Goal: Transaction & Acquisition: Purchase product/service

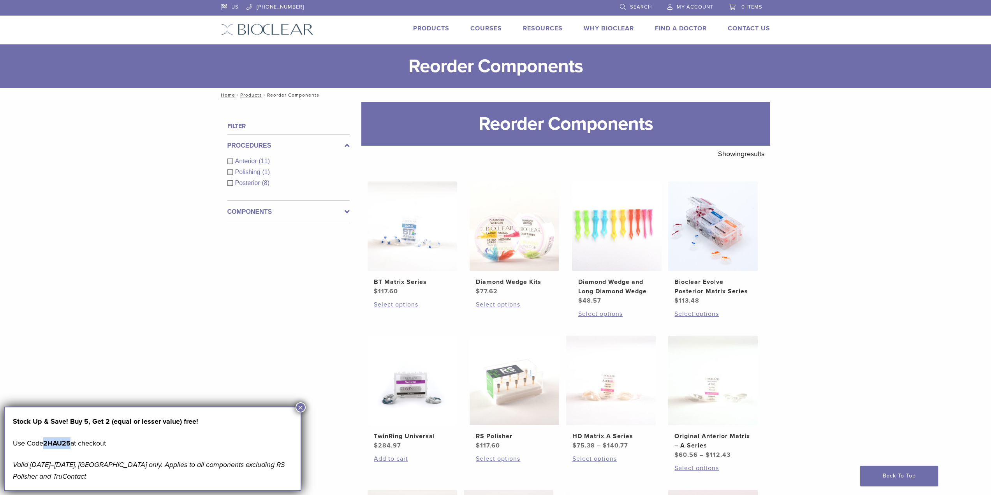
drag, startPoint x: 73, startPoint y: 444, endPoint x: 47, endPoint y: 443, distance: 26.1
click at [47, 443] on strong "2HAU25" at bounding box center [56, 443] width 27 height 9
click at [299, 406] on button "×" at bounding box center [301, 407] width 10 height 10
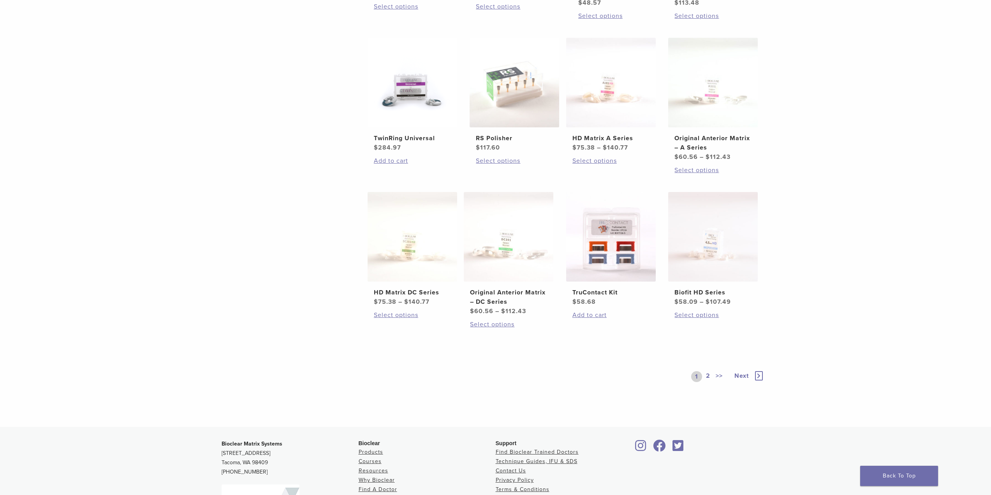
scroll to position [416, 0]
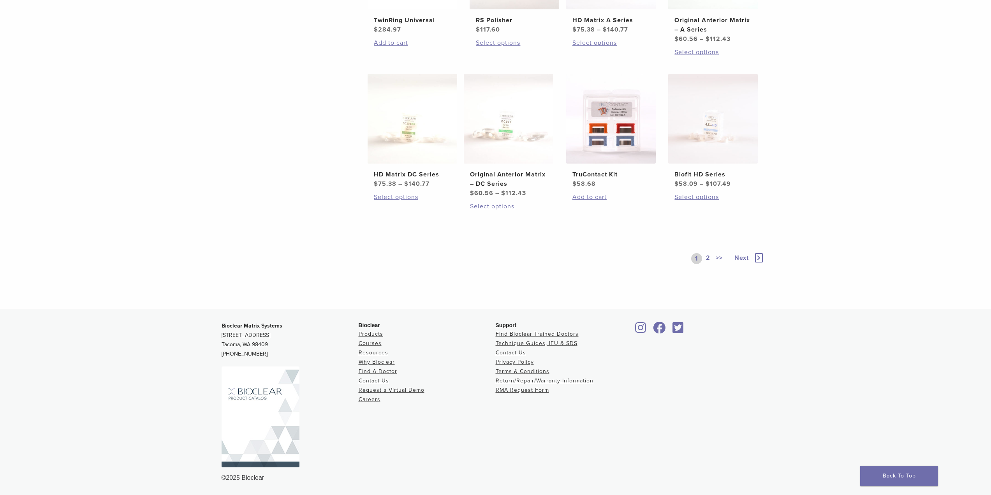
click at [757, 256] on icon at bounding box center [759, 257] width 8 height 9
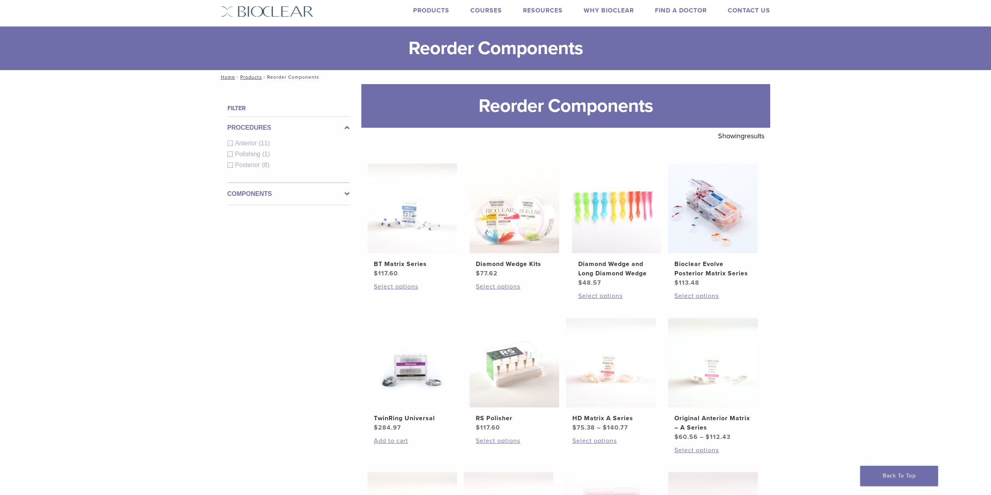
scroll to position [108, 0]
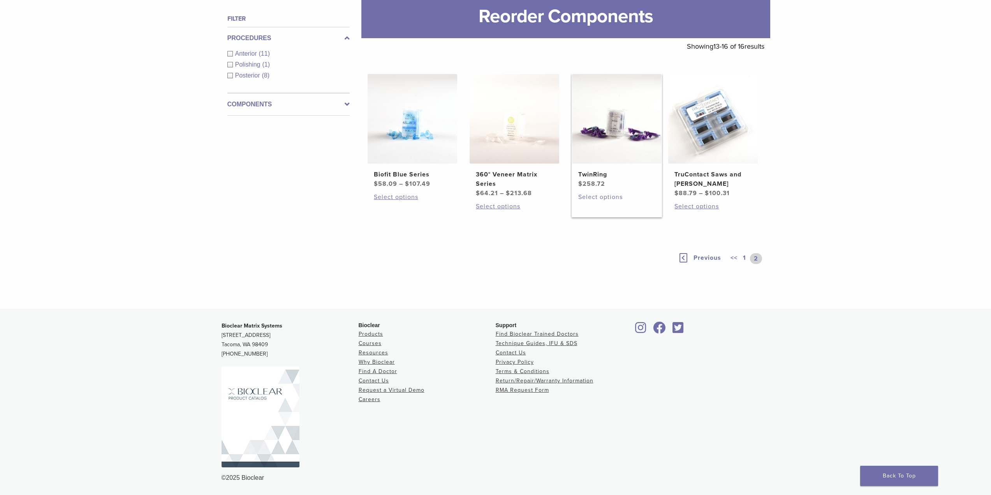
click at [599, 199] on link "Select options" at bounding box center [617, 196] width 77 height 9
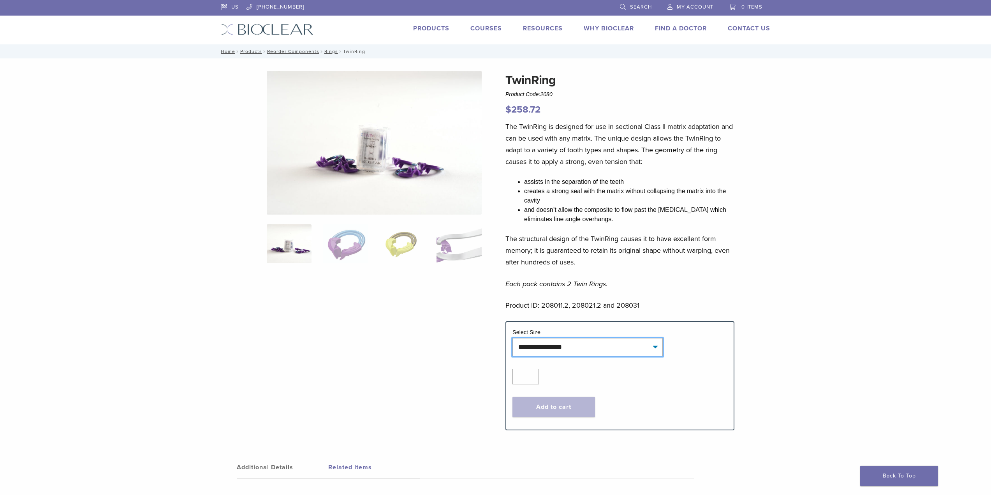
click at [599, 345] on select "**********" at bounding box center [588, 347] width 150 height 18
click at [513, 338] on select "**********" at bounding box center [588, 347] width 150 height 18
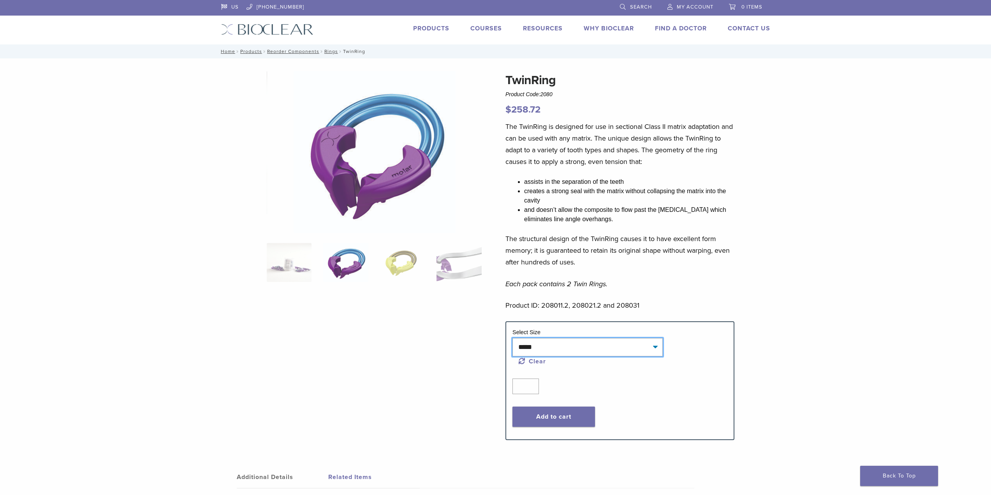
click at [572, 346] on select "**********" at bounding box center [588, 347] width 150 height 18
click at [513, 338] on select "**********" at bounding box center [588, 347] width 150 height 18
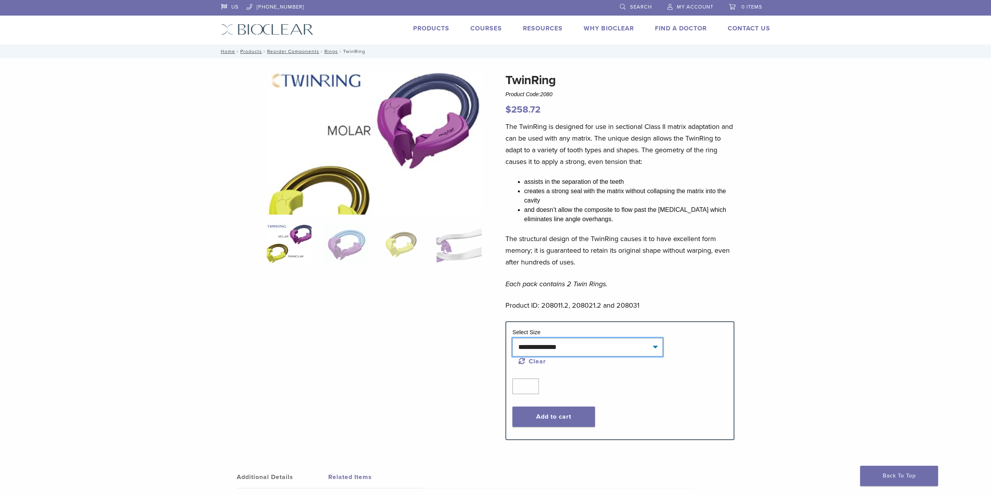
click at [559, 347] on select "**********" at bounding box center [588, 347] width 150 height 18
click at [513, 338] on select "**********" at bounding box center [588, 347] width 150 height 18
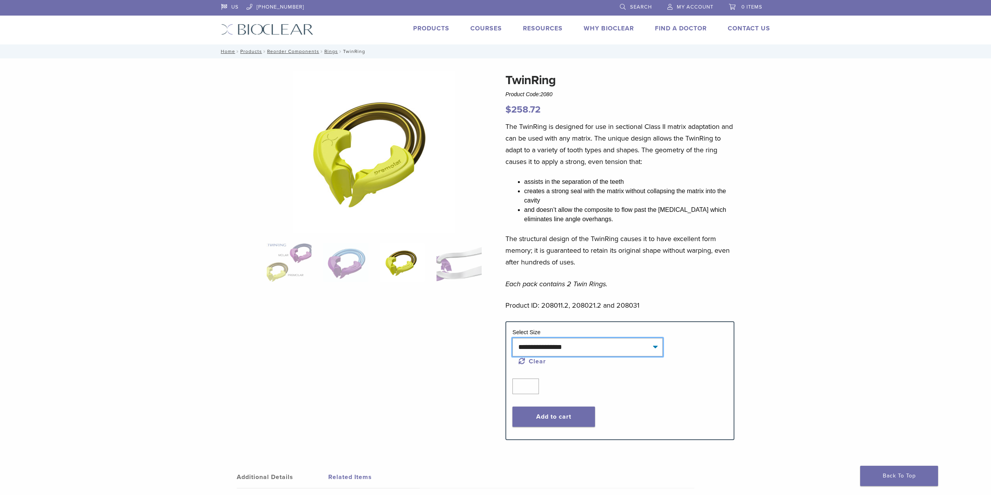
click at [576, 347] on select "**********" at bounding box center [588, 347] width 150 height 18
click at [513, 338] on select "**********" at bounding box center [588, 347] width 150 height 18
select select "**********"
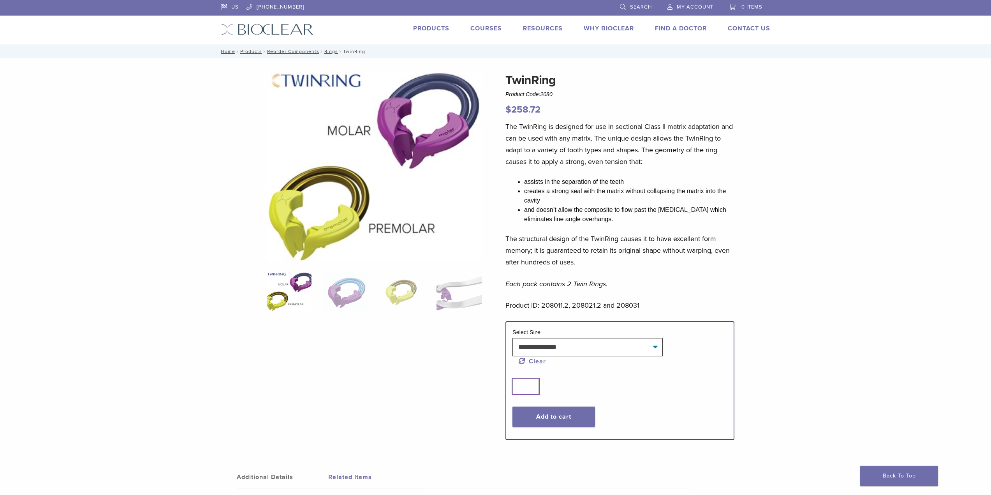
click at [532, 382] on input "*" at bounding box center [526, 387] width 26 height 16
click at [531, 384] on input "*" at bounding box center [526, 387] width 26 height 16
click at [533, 387] on input "*" at bounding box center [526, 387] width 26 height 16
type input "*"
click at [533, 385] on input "*" at bounding box center [526, 387] width 26 height 16
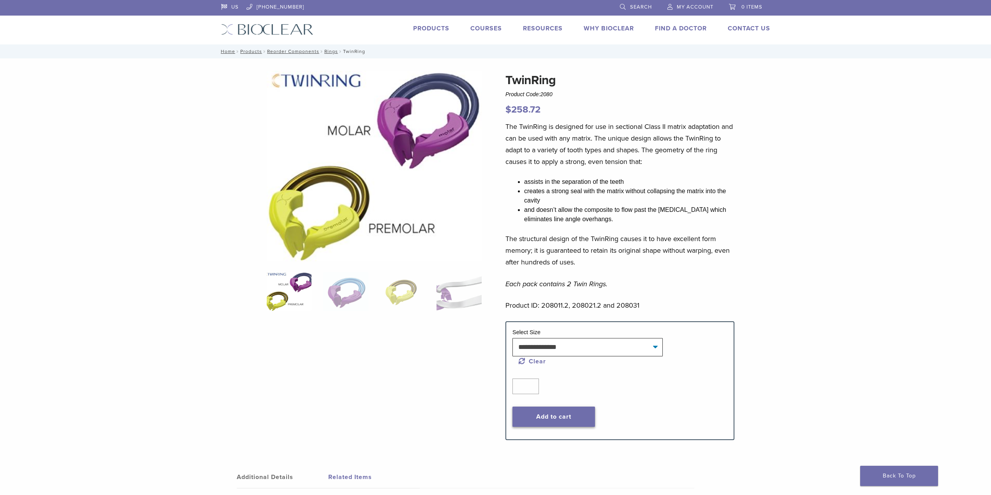
click at [547, 416] on button "Add to cart" at bounding box center [554, 417] width 83 height 20
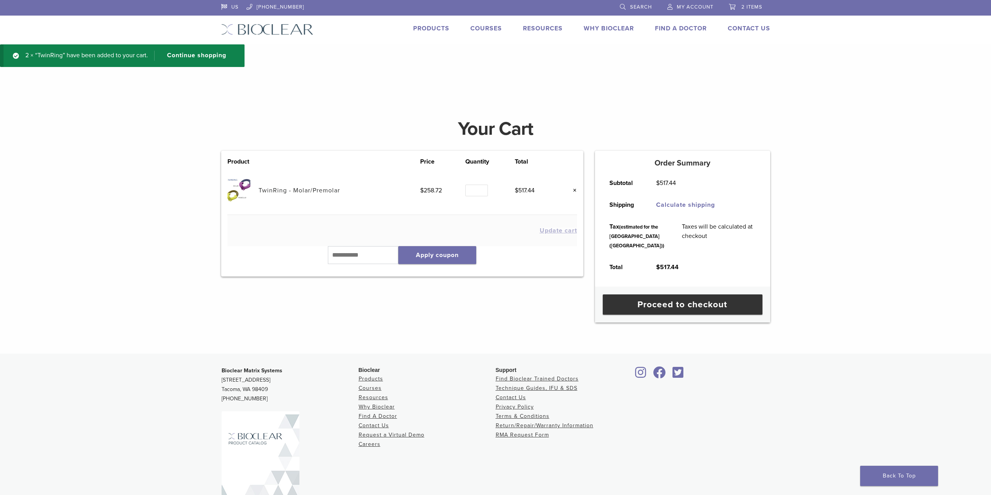
click at [424, 26] on link "Products" at bounding box center [431, 29] width 36 height 8
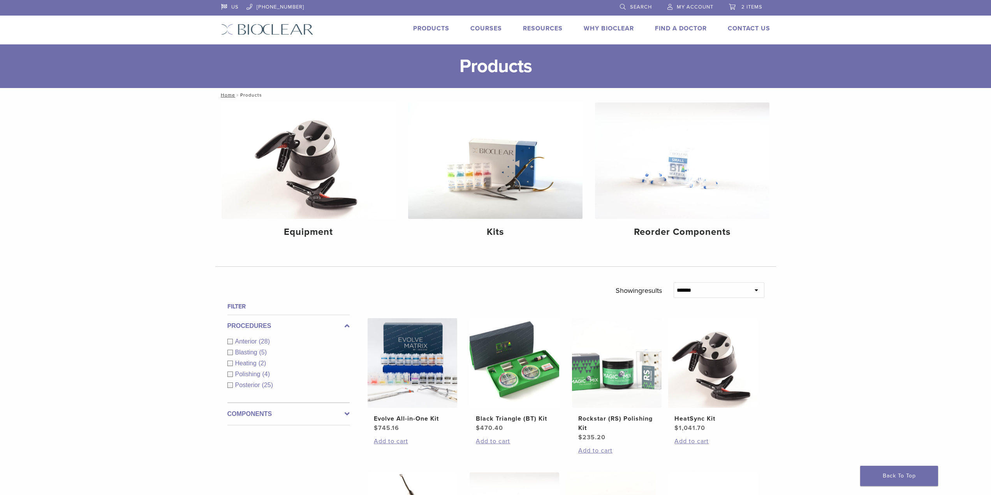
click at [428, 27] on link "Products" at bounding box center [431, 29] width 36 height 8
click at [430, 30] on link "Products" at bounding box center [431, 29] width 36 height 8
click at [753, 290] on select "**********" at bounding box center [719, 290] width 91 height 16
click at [816, 276] on div "**********" at bounding box center [495, 482] width 991 height 760
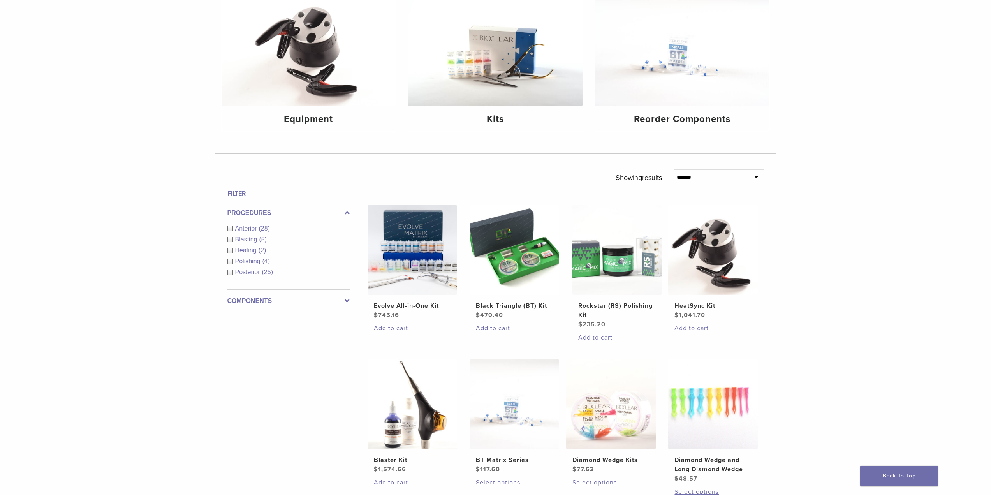
scroll to position [117, 0]
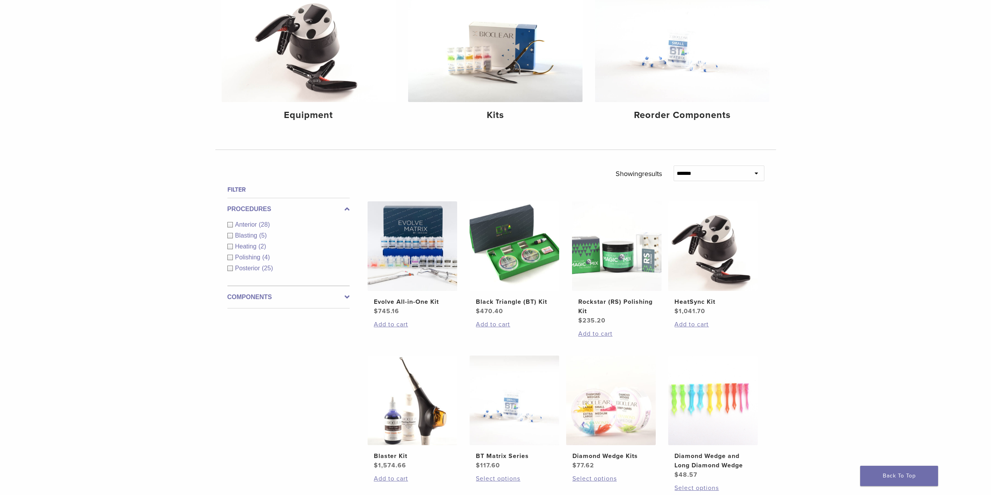
click at [251, 301] on label "Components" at bounding box center [289, 297] width 122 height 9
click at [229, 291] on div "Other Components (5)" at bounding box center [289, 290] width 122 height 9
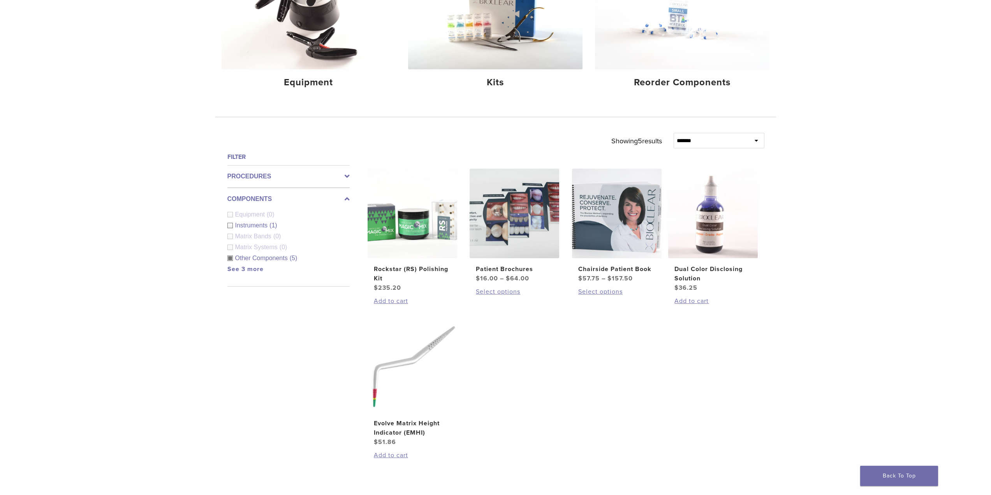
scroll to position [195, 0]
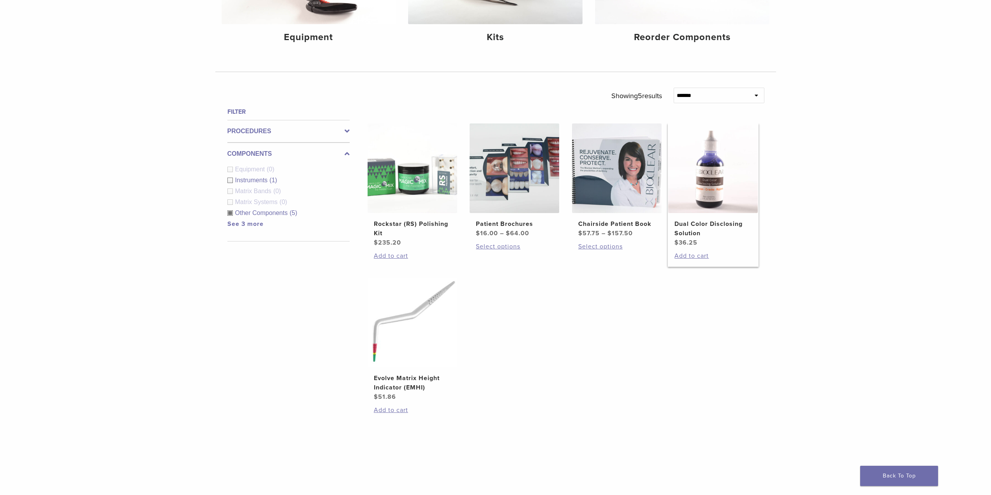
click at [691, 223] on h2 "Dual Color Disclosing Solution" at bounding box center [713, 228] width 77 height 19
click at [255, 220] on label "Components" at bounding box center [289, 219] width 122 height 9
click at [230, 214] on div "Other Components (5)" at bounding box center [289, 212] width 122 height 9
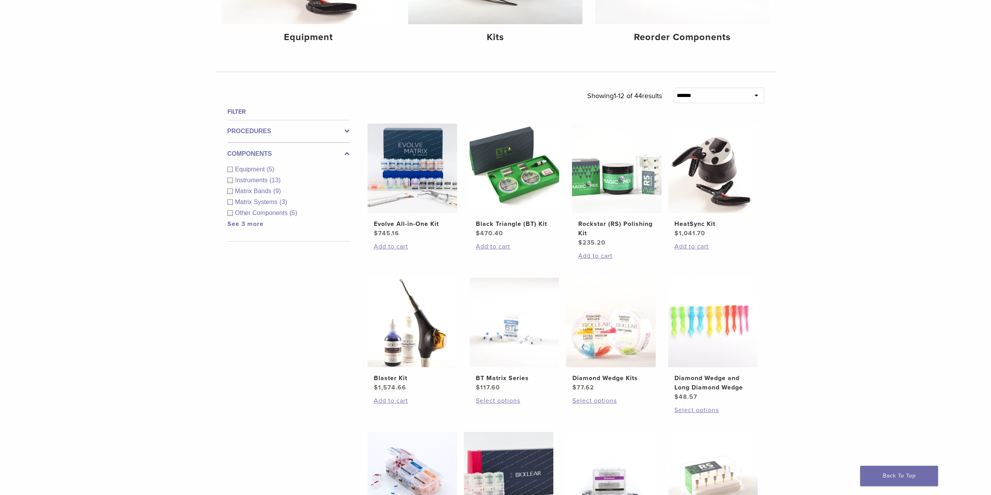
click at [231, 199] on div "Matrix Systems (3)" at bounding box center [289, 202] width 122 height 9
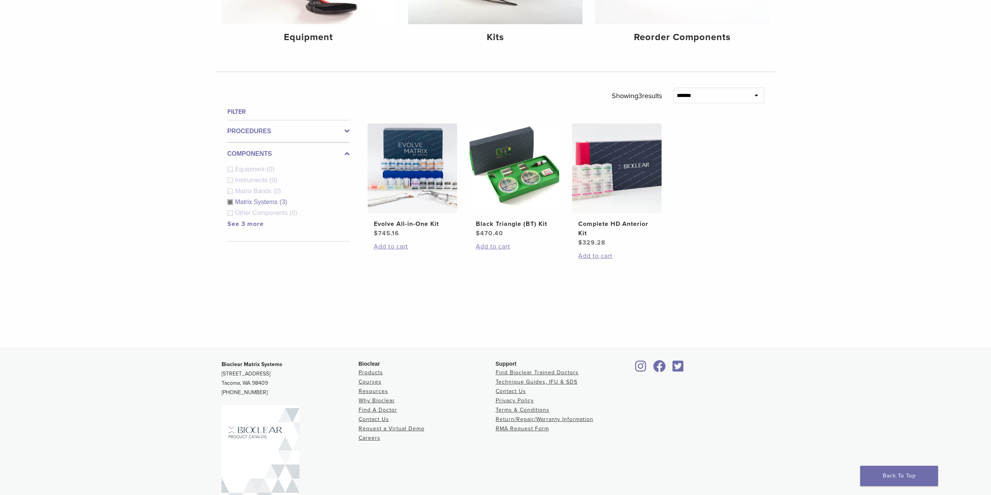
click at [231, 199] on div "Matrix Systems (3)" at bounding box center [289, 202] width 122 height 9
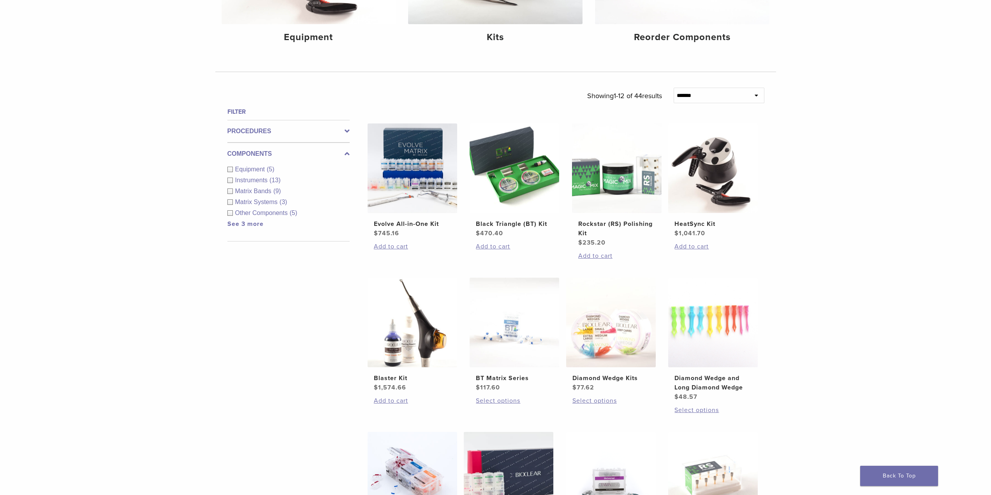
click at [229, 192] on div "Matrix Bands (9)" at bounding box center [289, 191] width 122 height 9
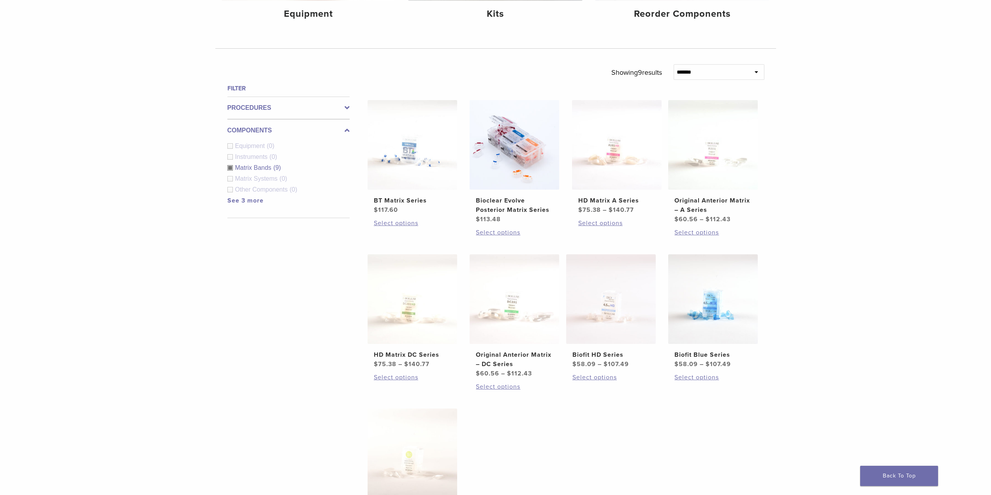
scroll to position [195, 0]
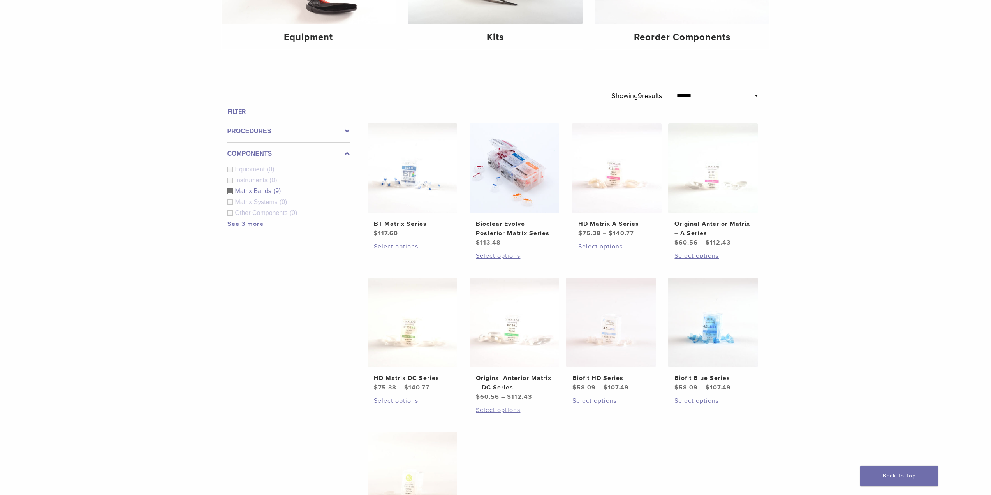
click at [228, 194] on div "Matrix Bands (9)" at bounding box center [289, 191] width 122 height 9
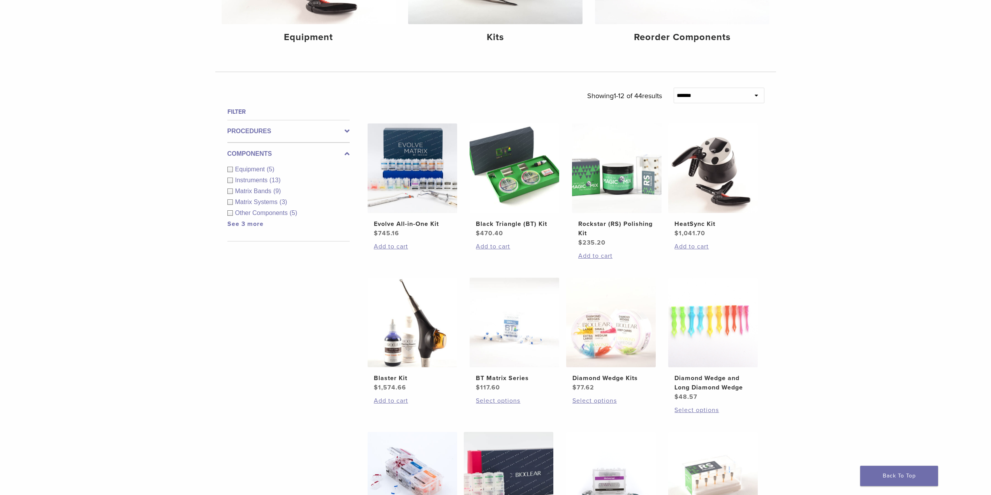
click at [229, 182] on div "Instruments (13)" at bounding box center [289, 180] width 122 height 9
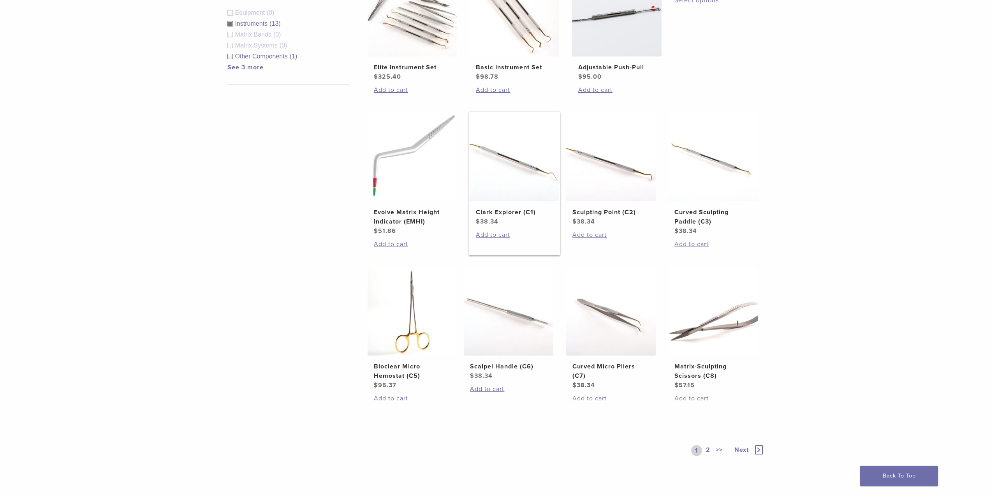
scroll to position [429, 0]
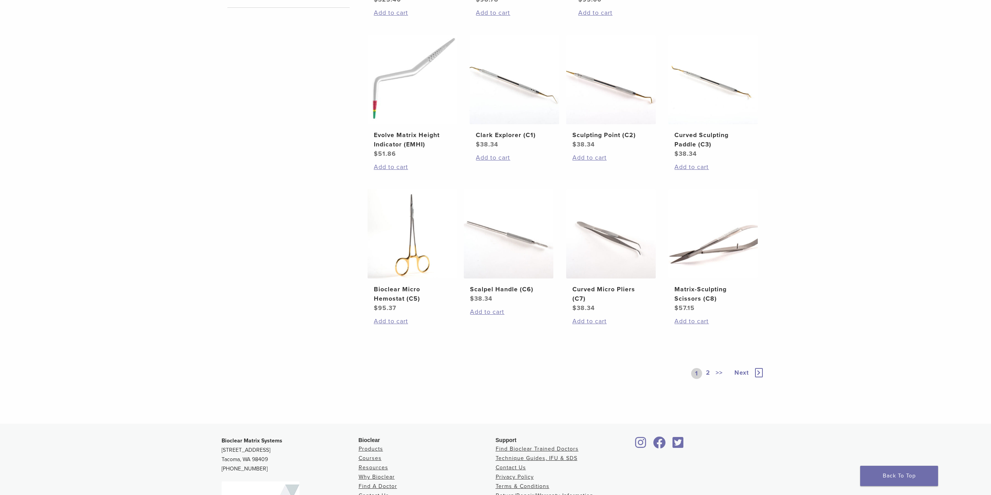
click at [761, 375] on icon at bounding box center [759, 372] width 8 height 9
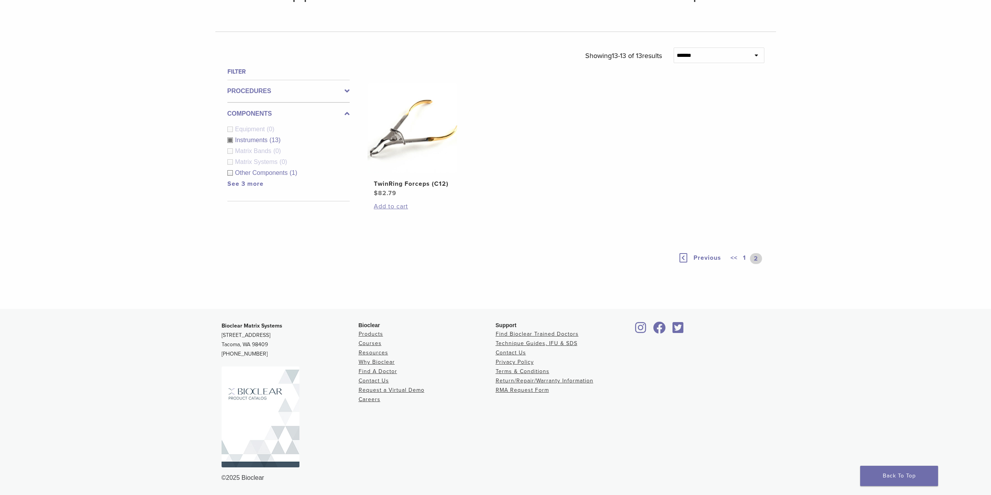
scroll to position [235, 0]
click at [229, 141] on div "Instruments (13)" at bounding box center [289, 140] width 122 height 9
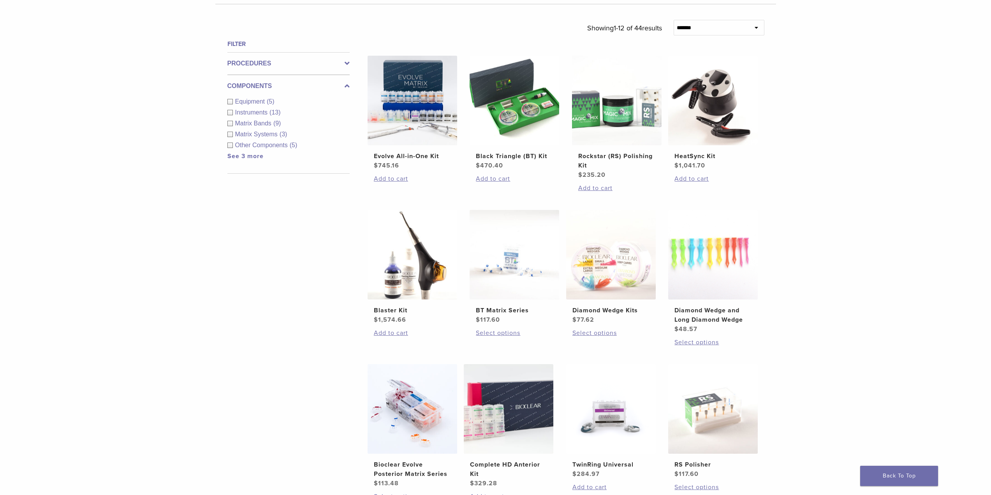
scroll to position [156, 0]
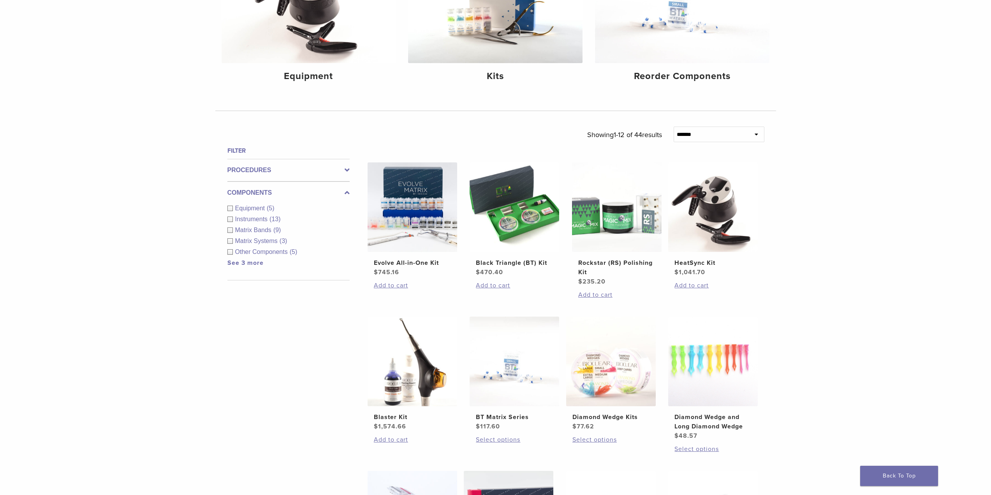
click at [232, 209] on div "Equipment (5)" at bounding box center [289, 208] width 122 height 9
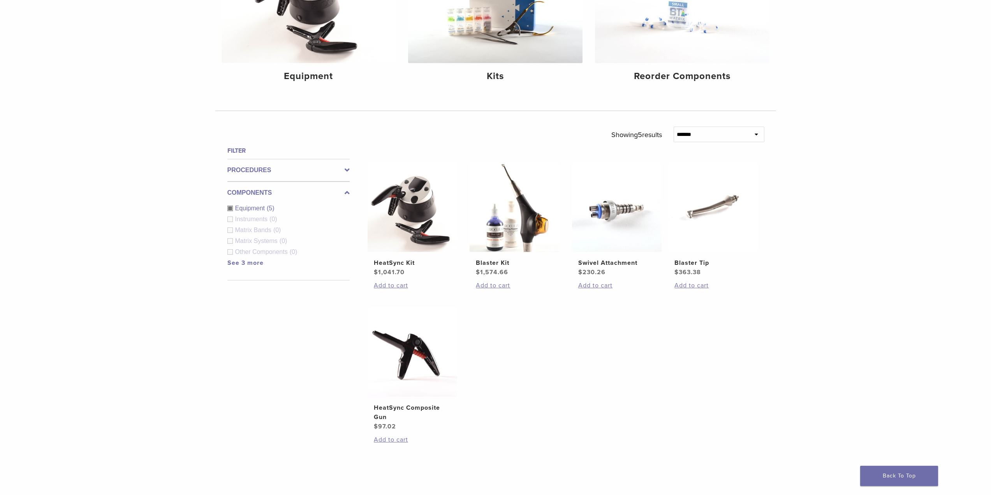
click at [229, 208] on div "Equipment (5)" at bounding box center [289, 208] width 122 height 9
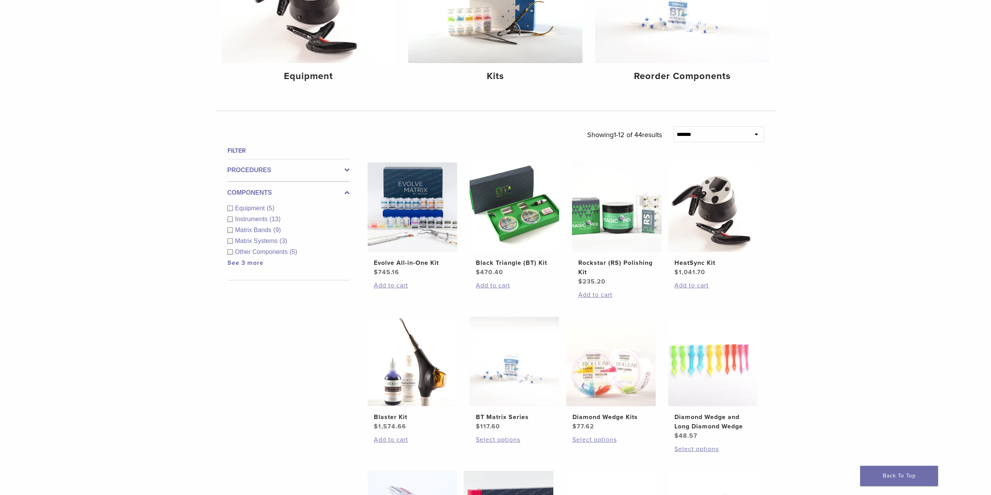
click at [350, 168] on div "**********" at bounding box center [495, 416] width 561 height 579
click at [347, 168] on icon at bounding box center [347, 170] width 5 height 9
click at [228, 231] on div "Posterior (25)" at bounding box center [289, 229] width 122 height 9
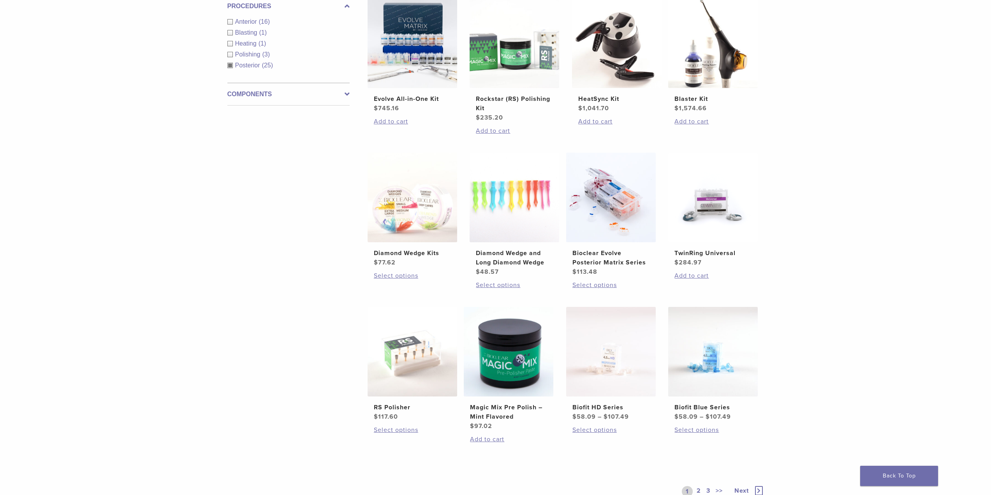
scroll to position [390, 0]
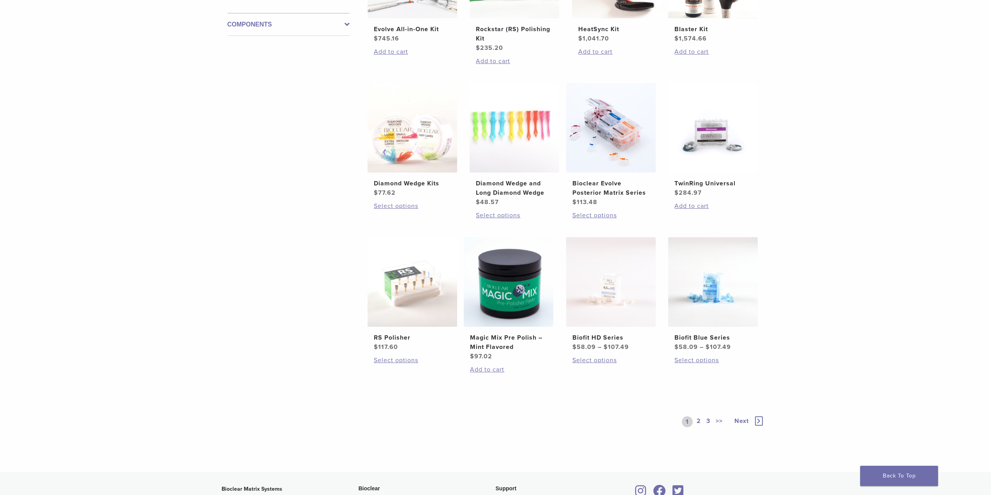
click at [758, 420] on icon at bounding box center [759, 420] width 8 height 9
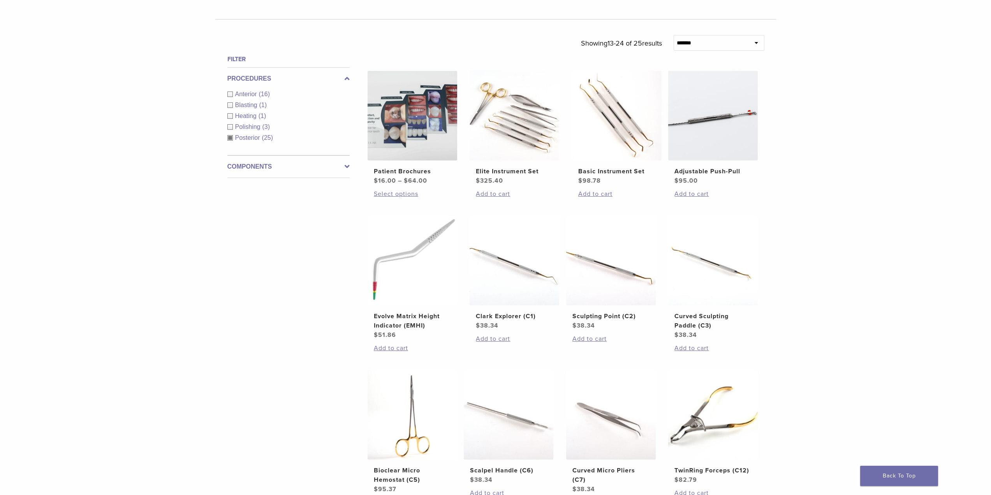
scroll to position [390, 0]
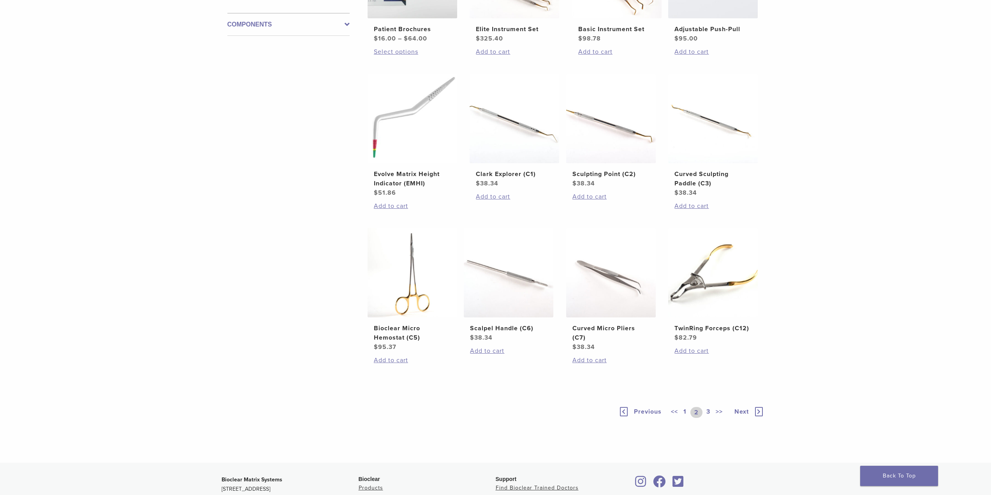
click at [759, 413] on icon at bounding box center [759, 411] width 8 height 9
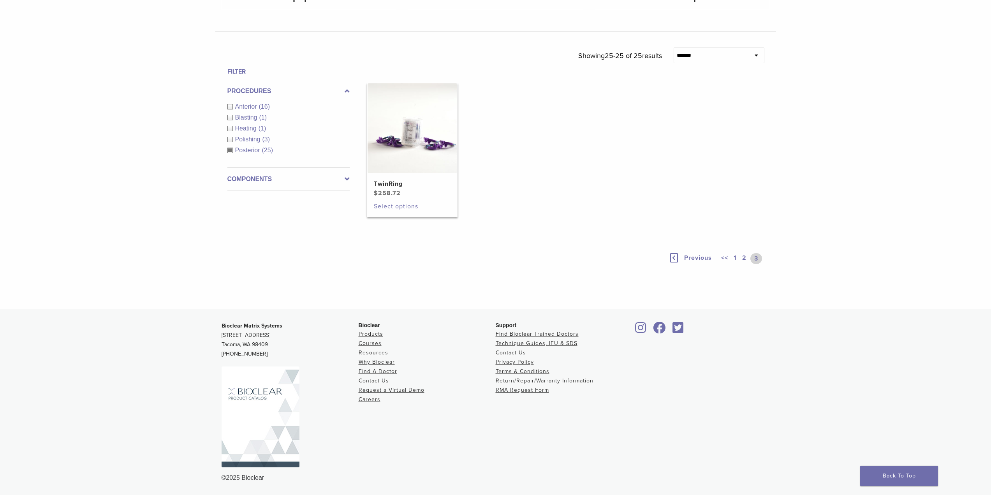
click at [385, 187] on h2 "TwinRing" at bounding box center [412, 183] width 77 height 9
click at [676, 258] on icon at bounding box center [674, 258] width 8 height 9
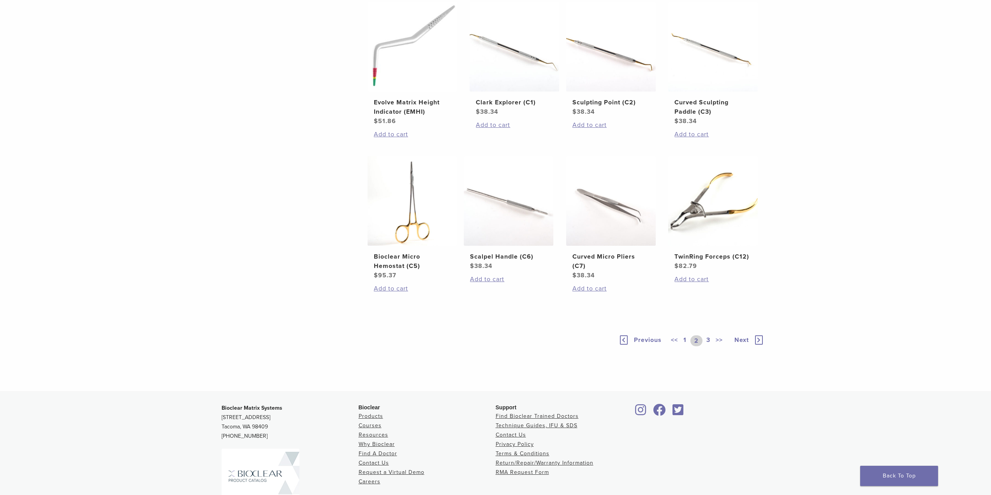
scroll to position [543, 0]
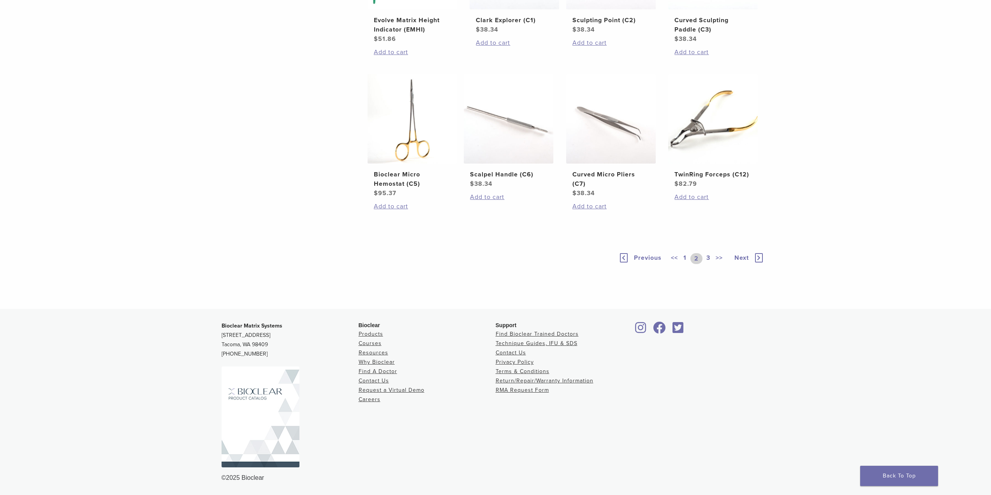
click at [684, 257] on link "1" at bounding box center [685, 258] width 6 height 11
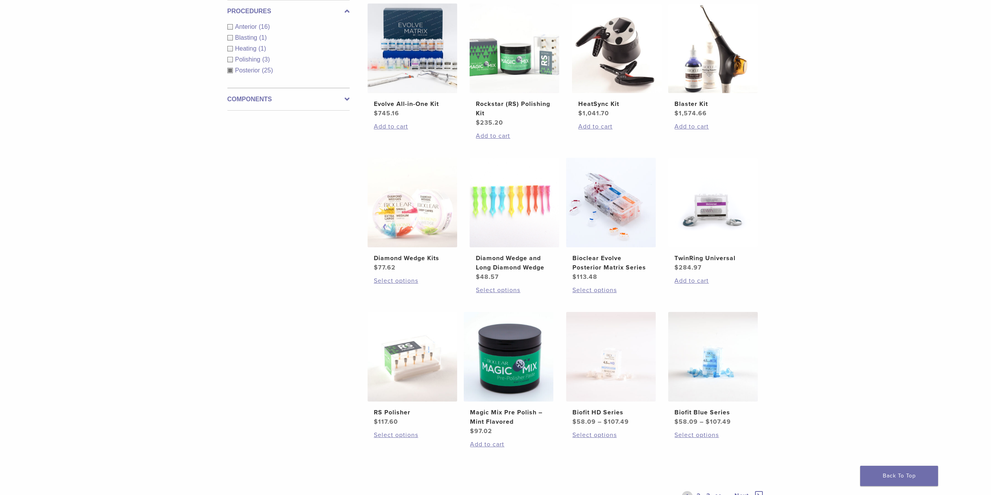
scroll to position [310, 0]
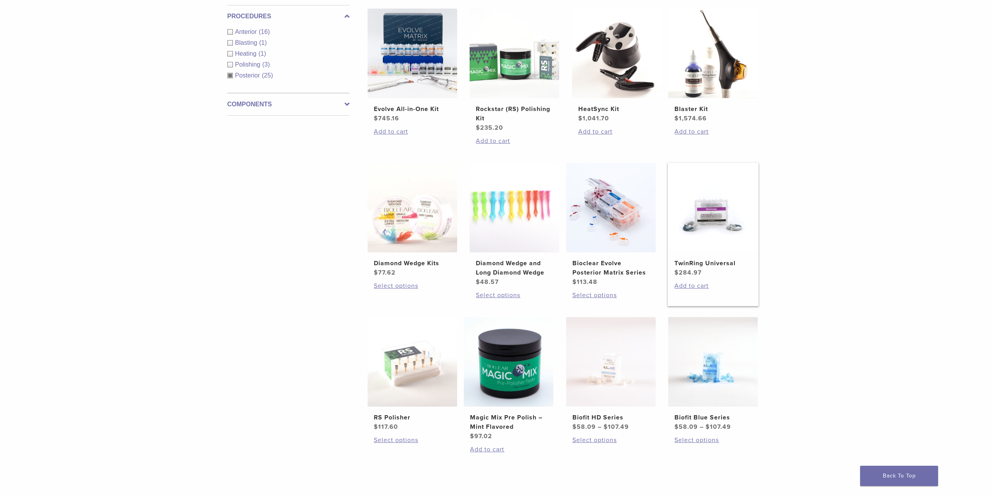
click at [718, 224] on img at bounding box center [714, 208] width 90 height 90
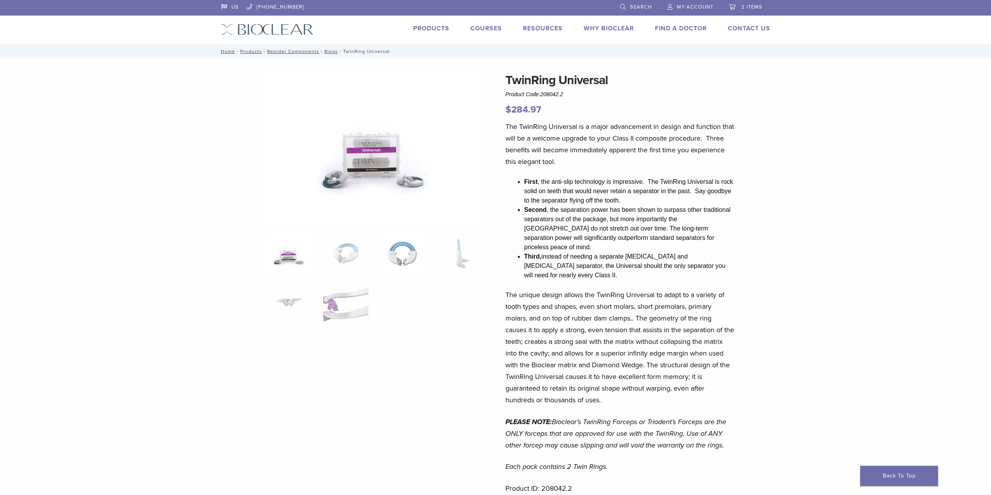
click at [410, 250] on img at bounding box center [402, 254] width 45 height 39
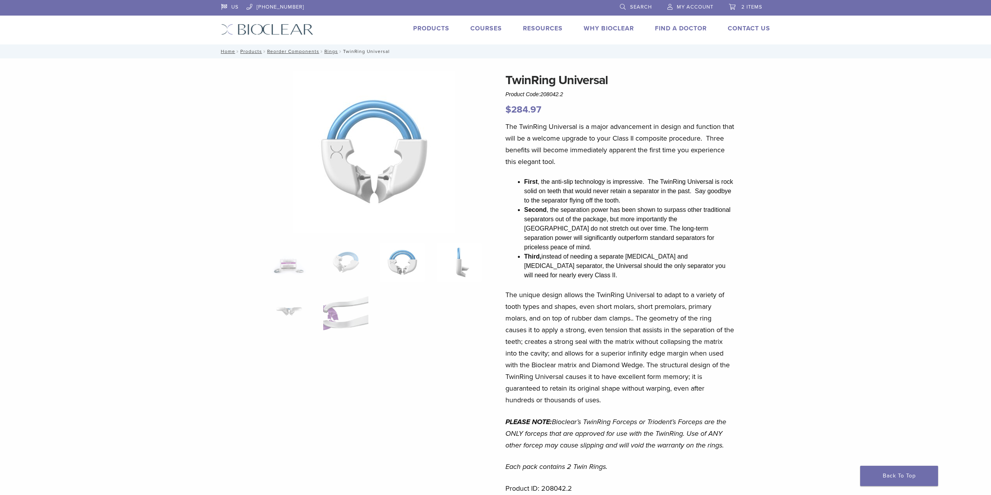
click at [458, 268] on img at bounding box center [459, 262] width 45 height 39
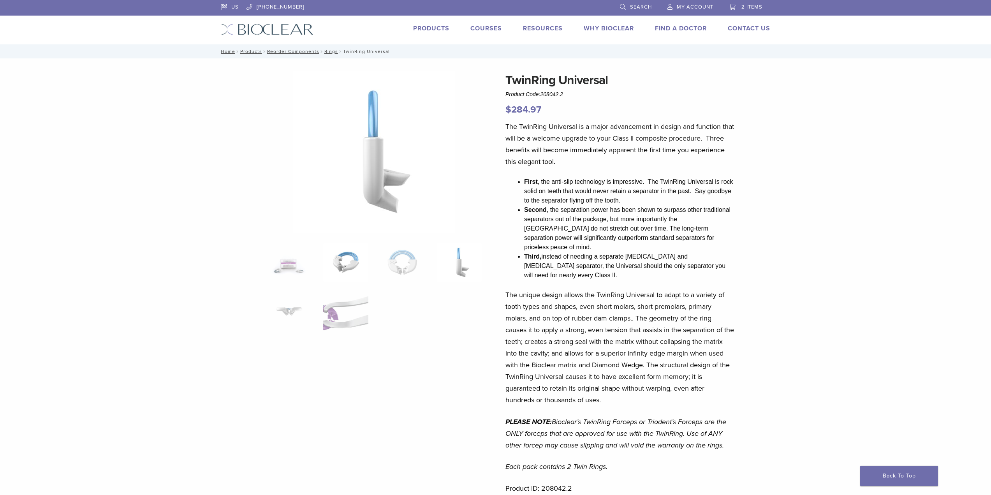
click at [337, 261] on img at bounding box center [345, 262] width 45 height 39
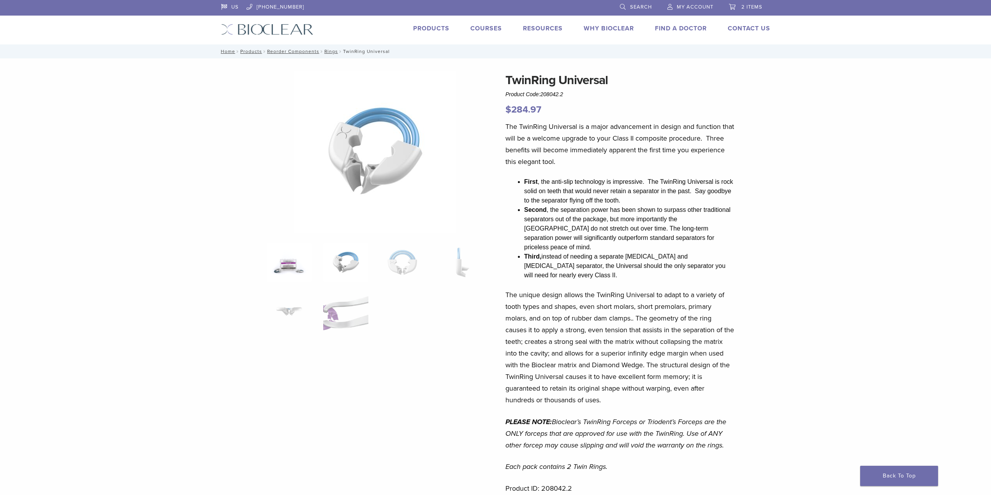
click at [291, 263] on img at bounding box center [289, 262] width 45 height 39
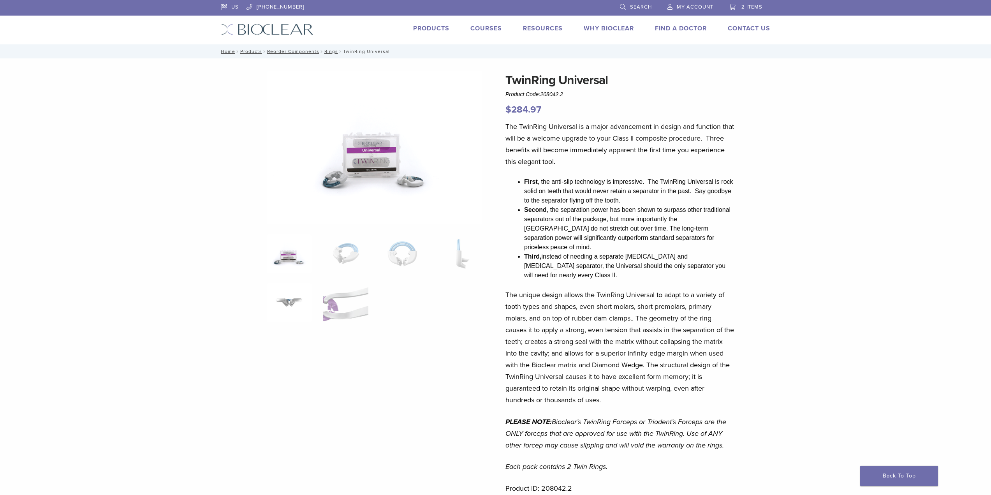
click at [293, 301] on img at bounding box center [289, 302] width 45 height 39
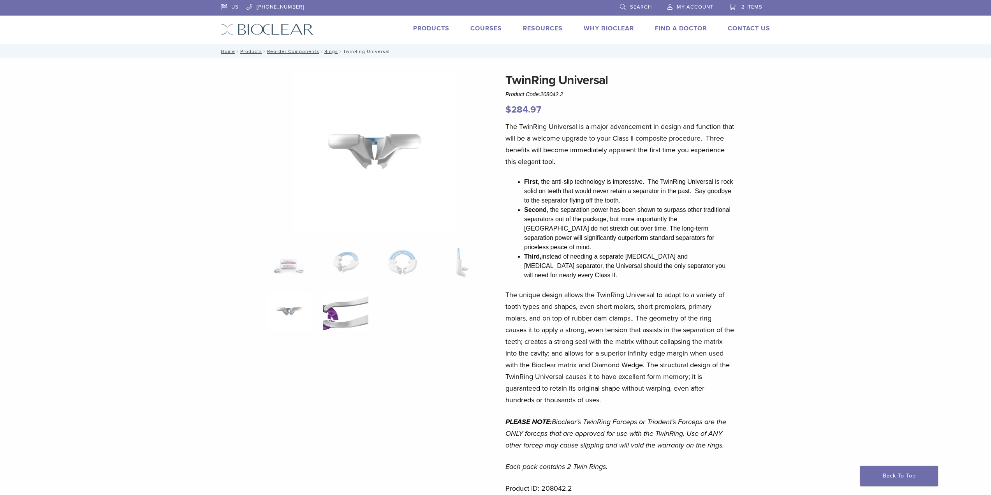
click at [336, 320] on img at bounding box center [345, 311] width 45 height 39
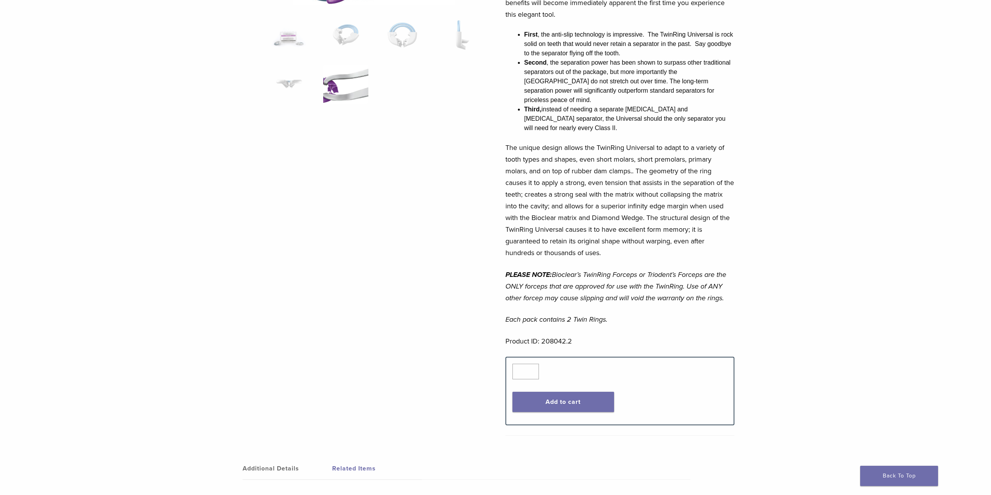
scroll to position [273, 0]
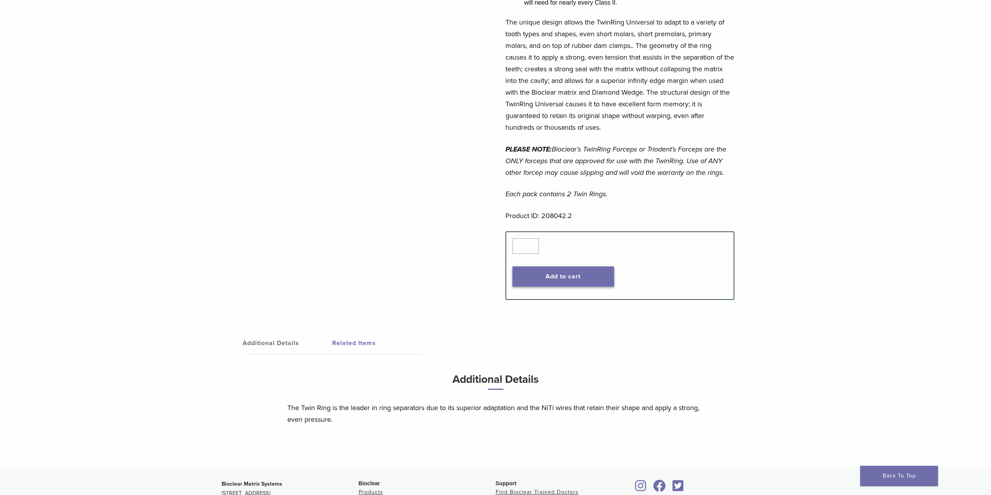
click at [550, 266] on button "Add to cart" at bounding box center [564, 276] width 102 height 20
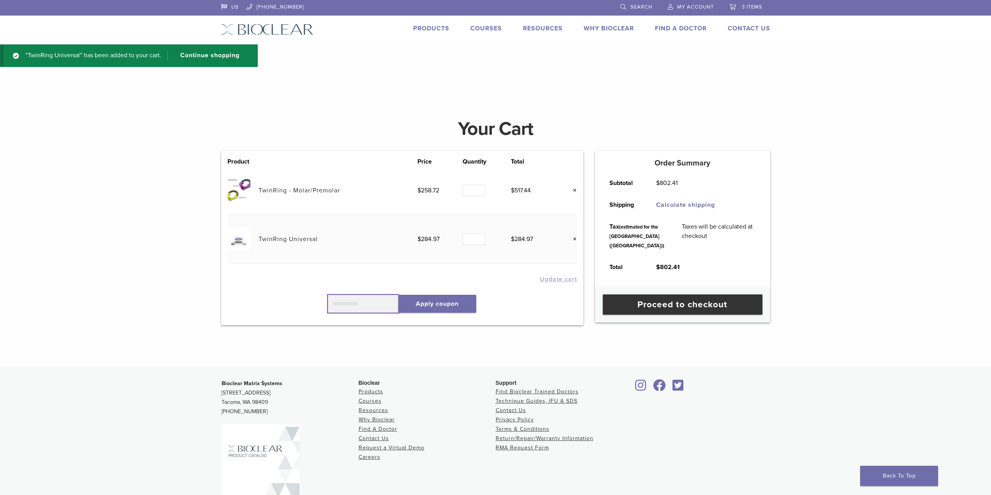
click at [377, 304] on input "text" at bounding box center [363, 304] width 71 height 18
type input "******"
click at [428, 306] on button "Apply coupon" at bounding box center [438, 304] width 78 height 18
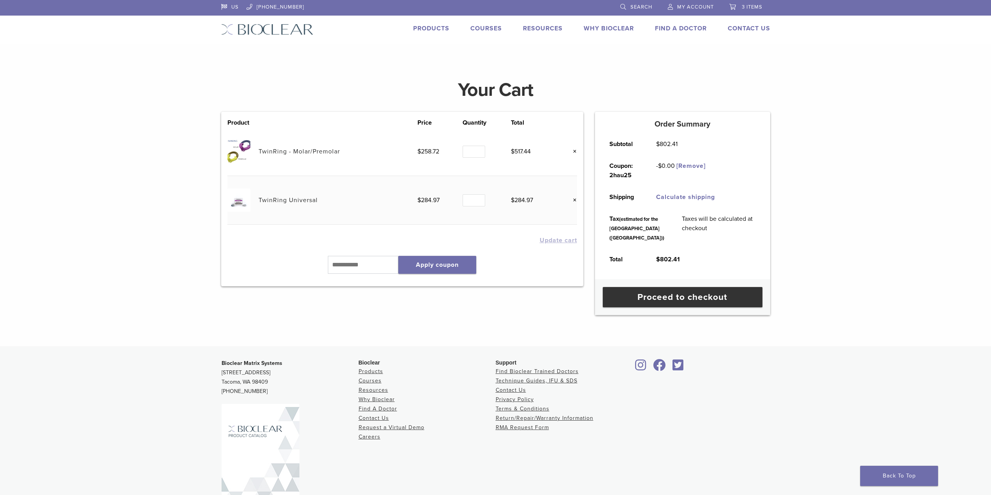
type input "*"
click at [478, 152] on input "*" at bounding box center [474, 152] width 23 height 12
click at [545, 241] on button "Update cart" at bounding box center [558, 240] width 37 height 6
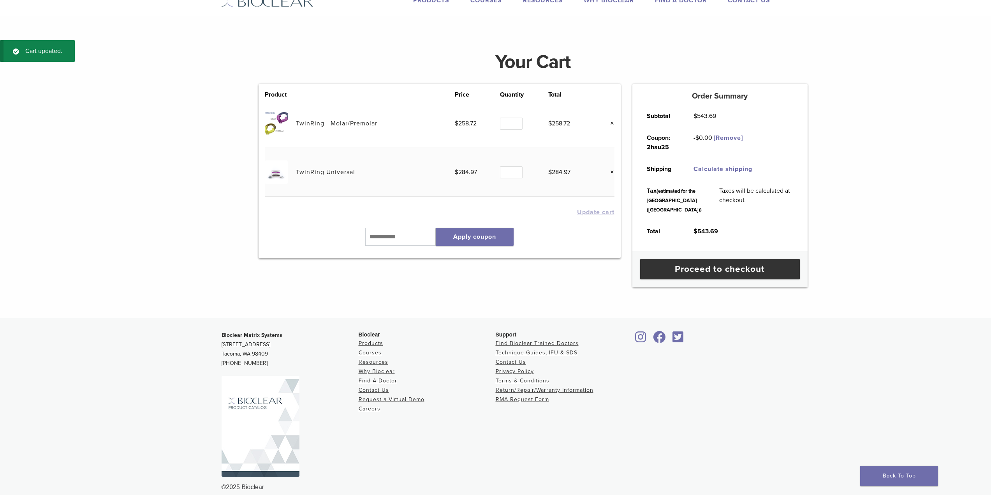
scroll to position [29, 0]
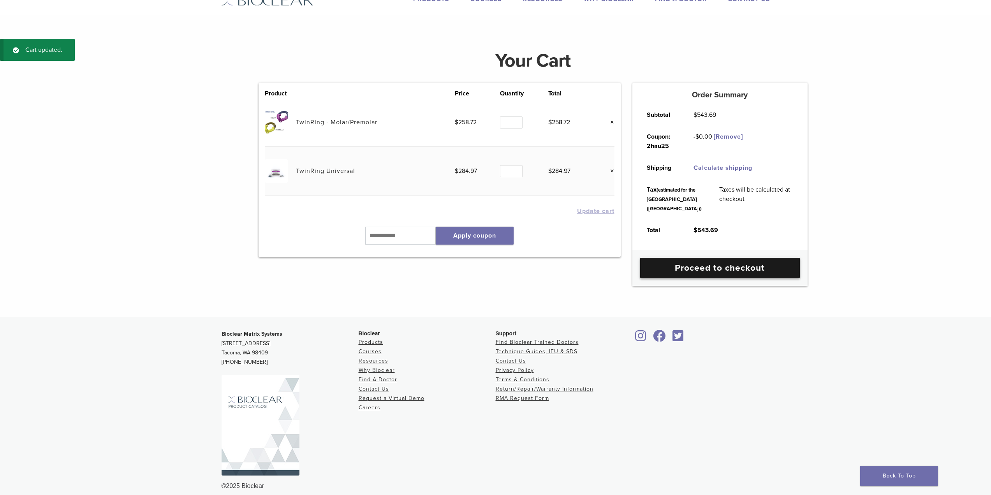
click at [720, 278] on link "Proceed to checkout" at bounding box center [720, 268] width 160 height 20
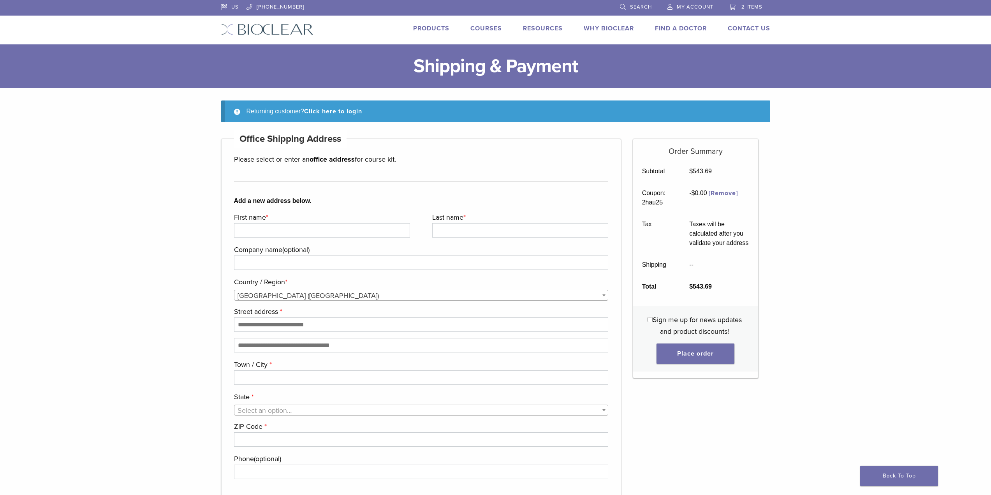
click at [694, 6] on span "My Account" at bounding box center [695, 7] width 37 height 6
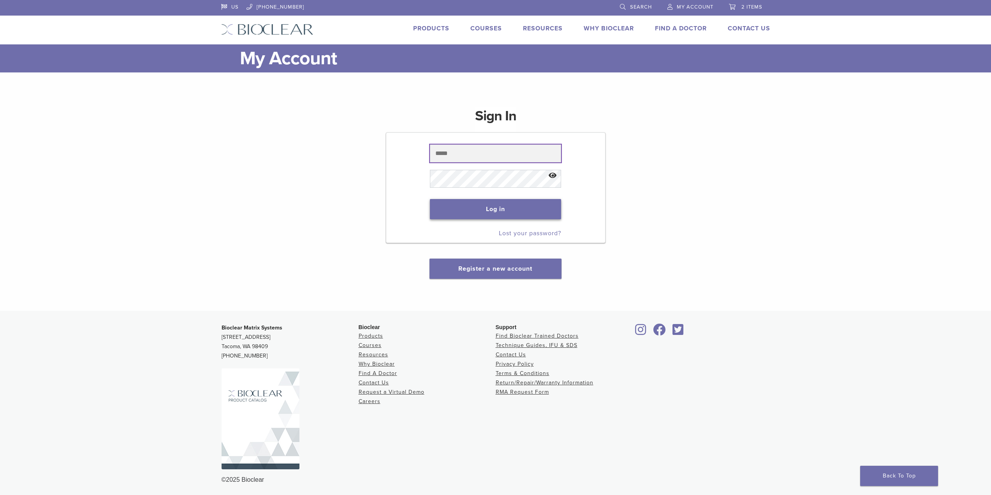
type input "**********"
click at [497, 212] on button "Log in" at bounding box center [495, 209] width 131 height 20
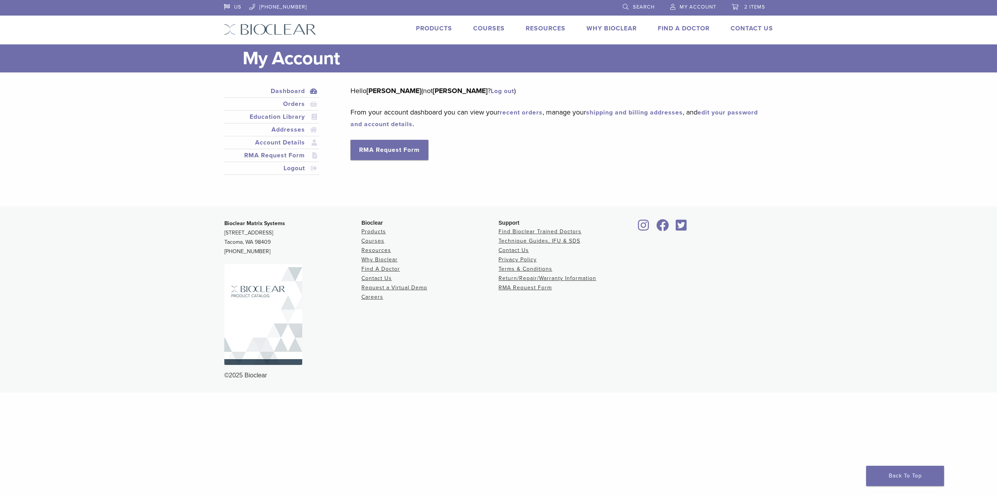
click at [760, 7] on span "2 items" at bounding box center [754, 7] width 21 height 6
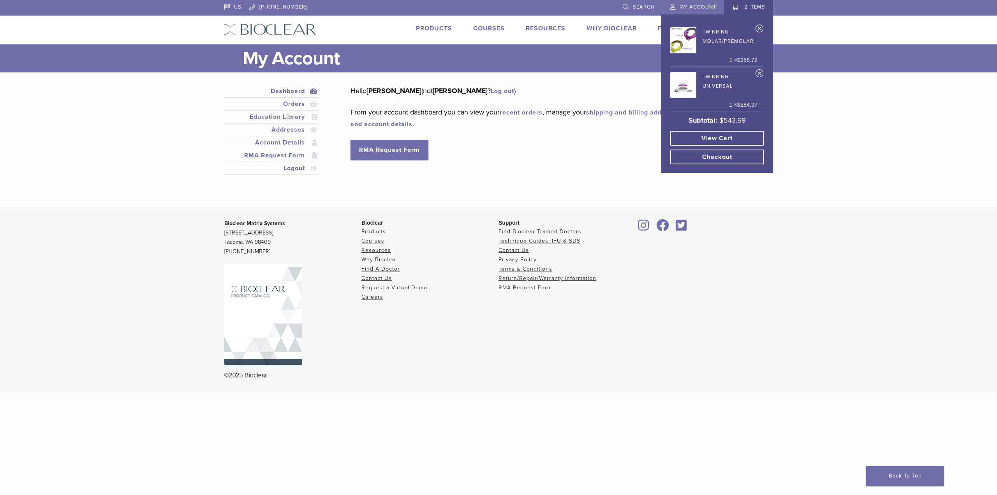
click at [723, 138] on link "View cart" at bounding box center [716, 138] width 93 height 15
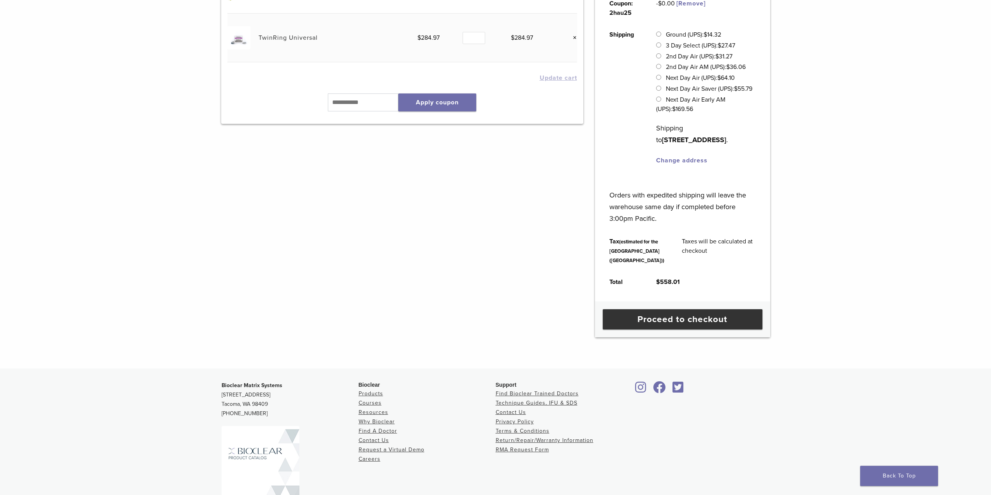
scroll to position [252, 0]
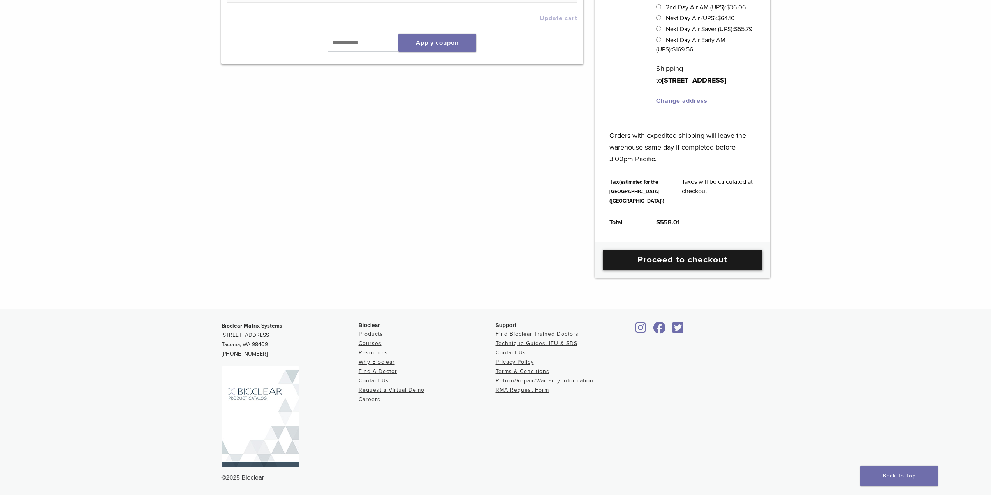
click at [686, 260] on link "Proceed to checkout" at bounding box center [683, 260] width 160 height 20
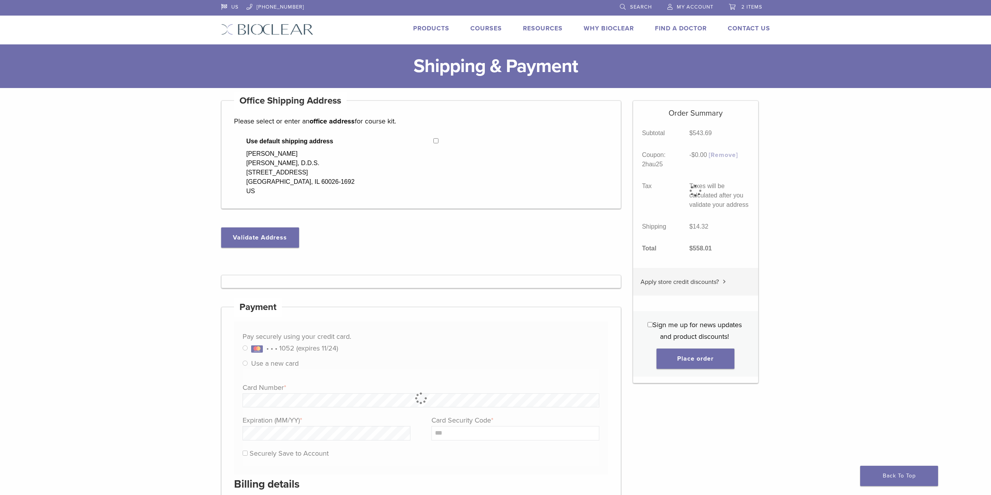
select select "**"
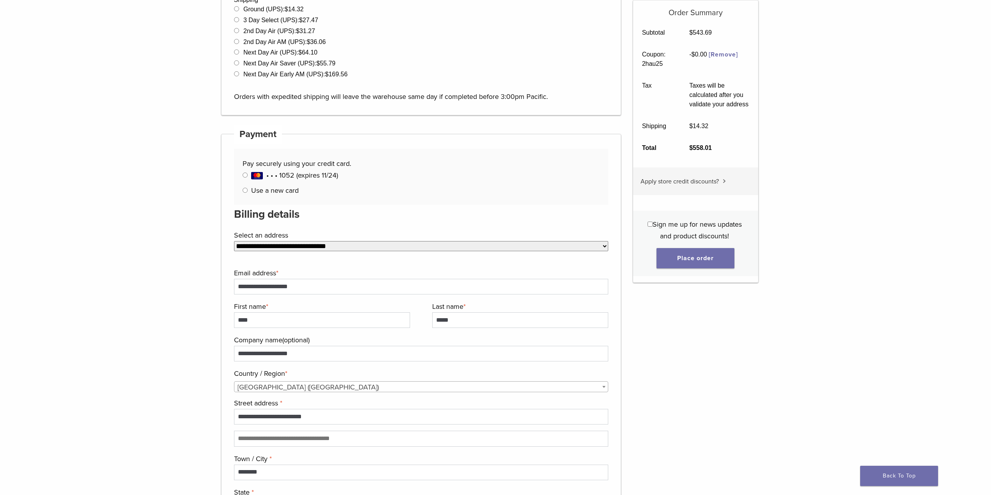
scroll to position [351, 0]
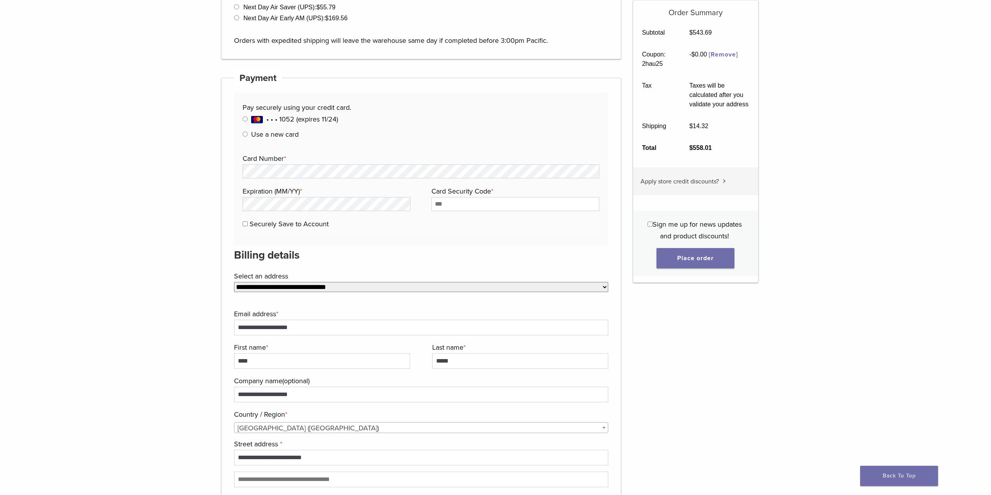
click at [360, 179] on div "Card Number * Expiration (MM/YY) * Card Security Code * Securely Save to Account" at bounding box center [421, 195] width 357 height 85
type input "***"
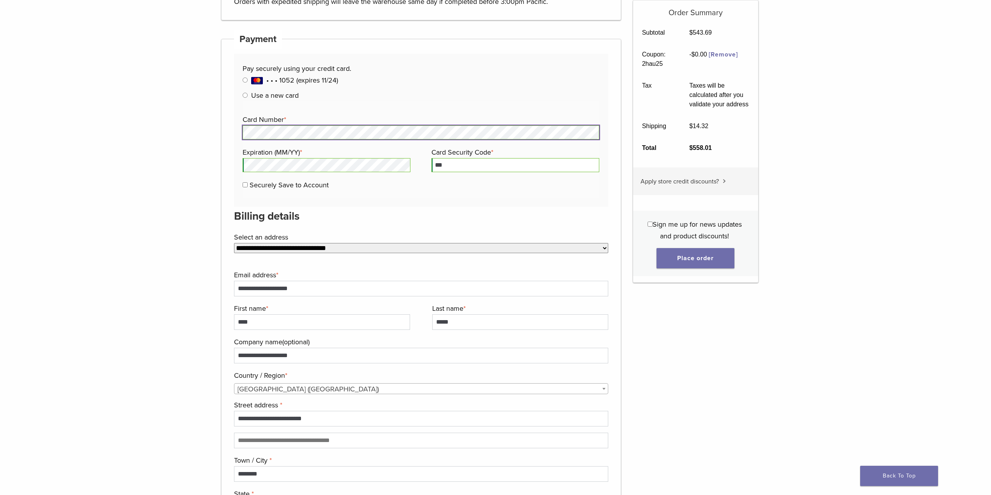
scroll to position [467, 0]
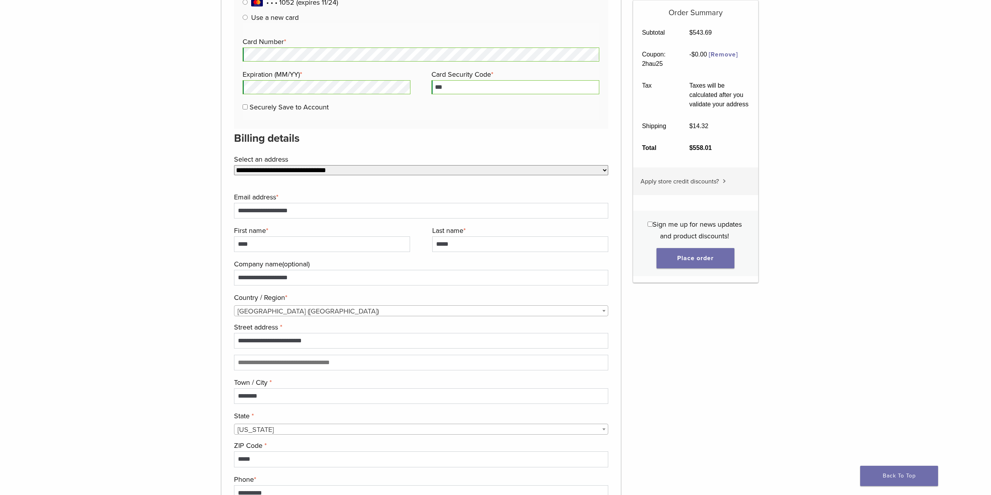
click at [363, 170] on select "**********" at bounding box center [421, 170] width 375 height 10
click at [369, 155] on label "Select an address" at bounding box center [420, 159] width 373 height 12
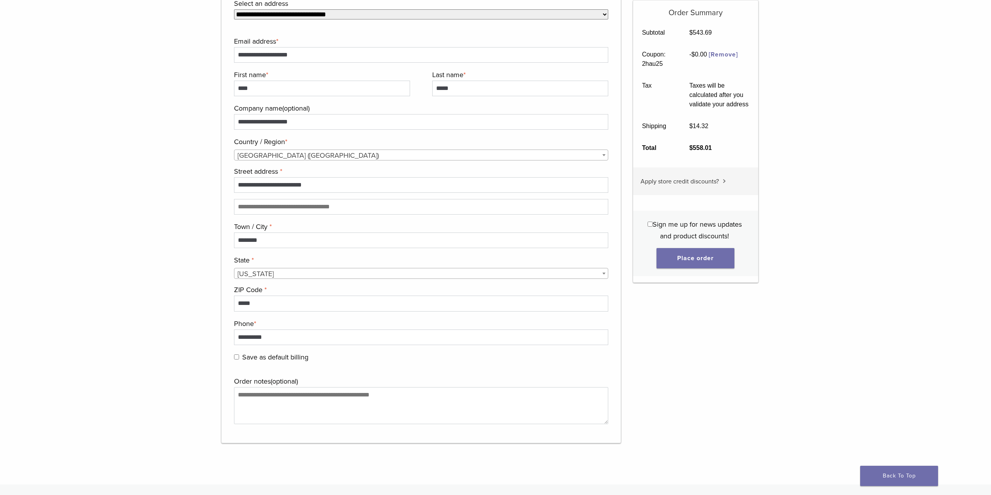
scroll to position [662, 0]
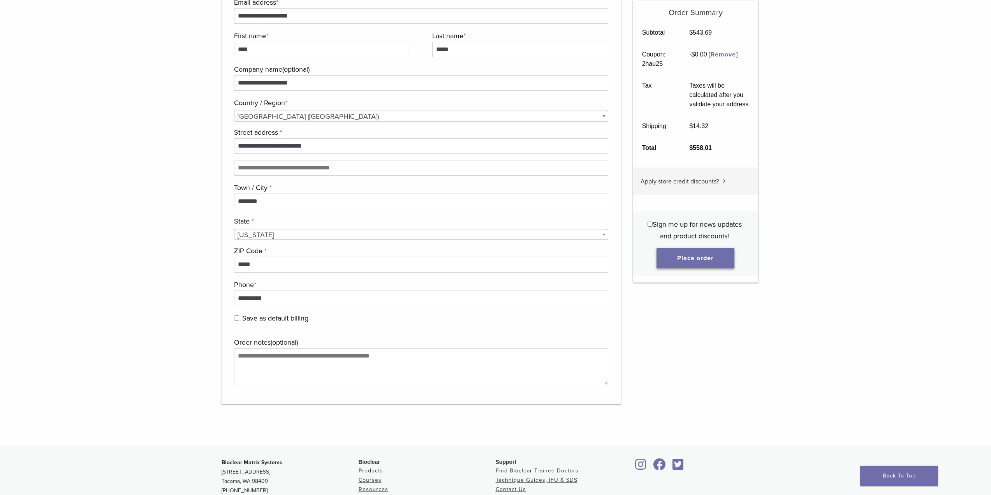
click at [688, 262] on button "Place order" at bounding box center [696, 258] width 78 height 20
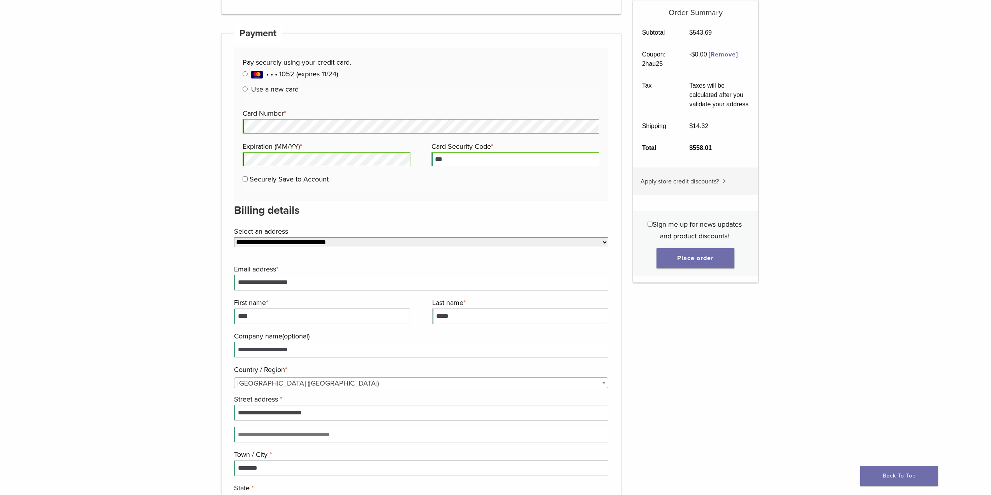
scroll to position [451, 0]
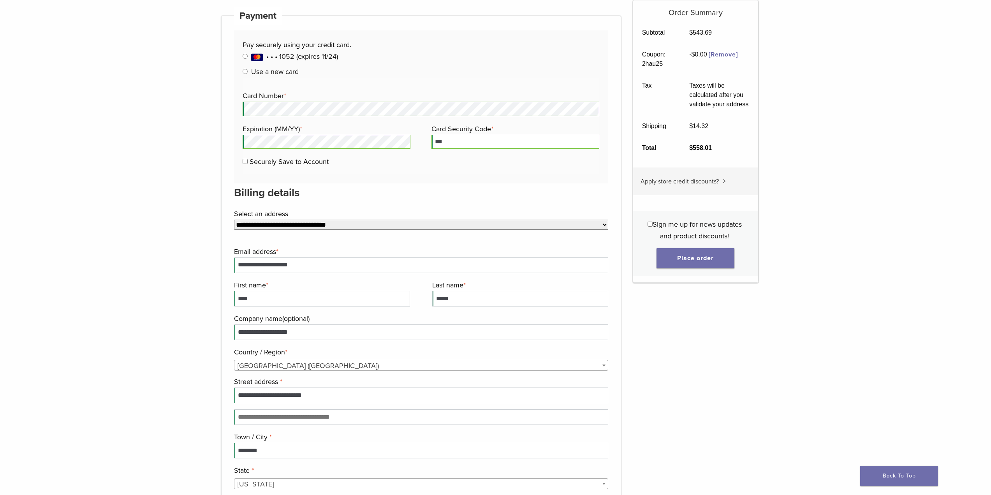
click at [412, 221] on select "**********" at bounding box center [421, 225] width 375 height 10
click at [411, 210] on label "Select an address" at bounding box center [420, 214] width 373 height 12
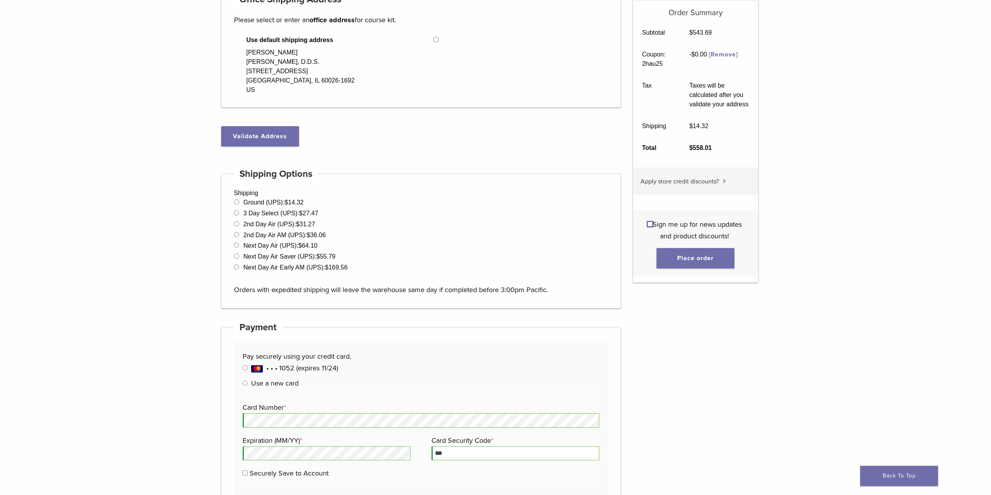
scroll to position [62, 0]
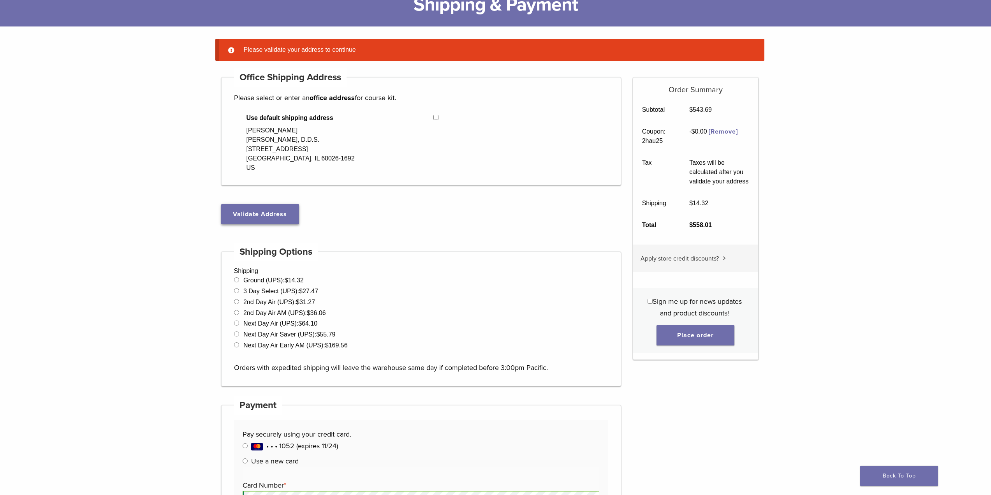
click at [259, 213] on button "Validate Address" at bounding box center [260, 214] width 78 height 20
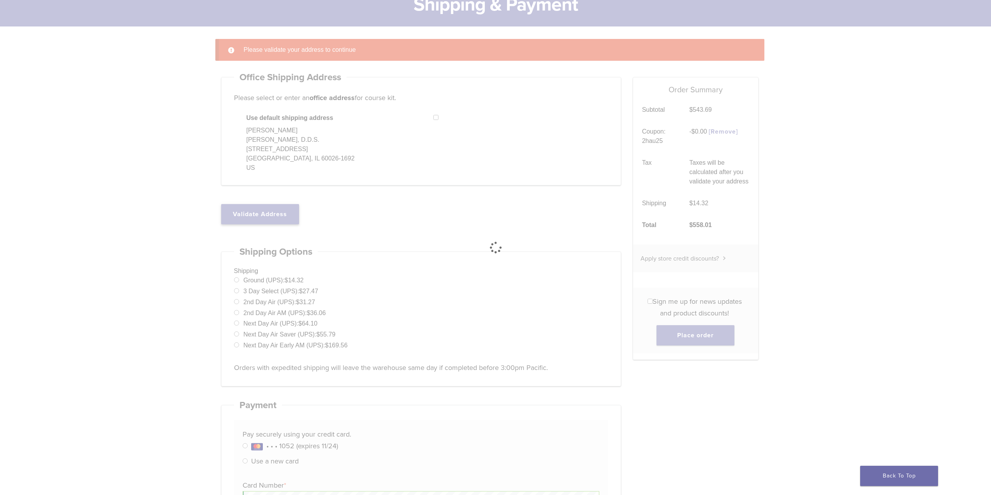
select select "**"
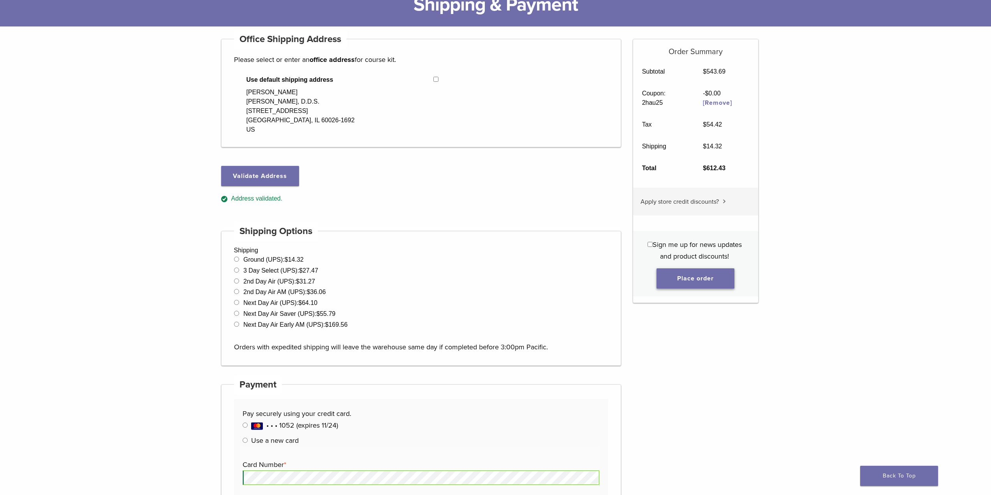
click at [699, 276] on button "Place order" at bounding box center [696, 278] width 78 height 20
